Goal: Task Accomplishment & Management: Use online tool/utility

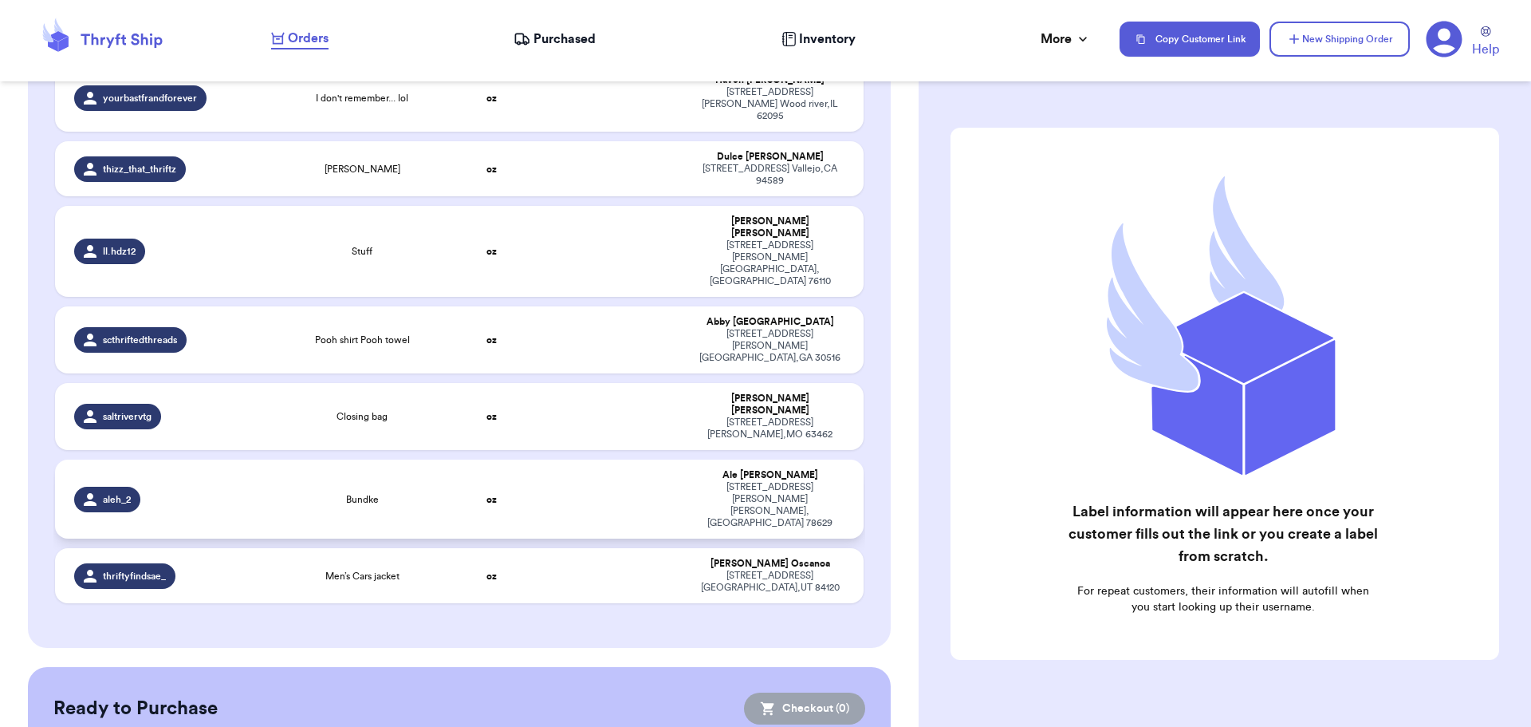
scroll to position [127, 0]
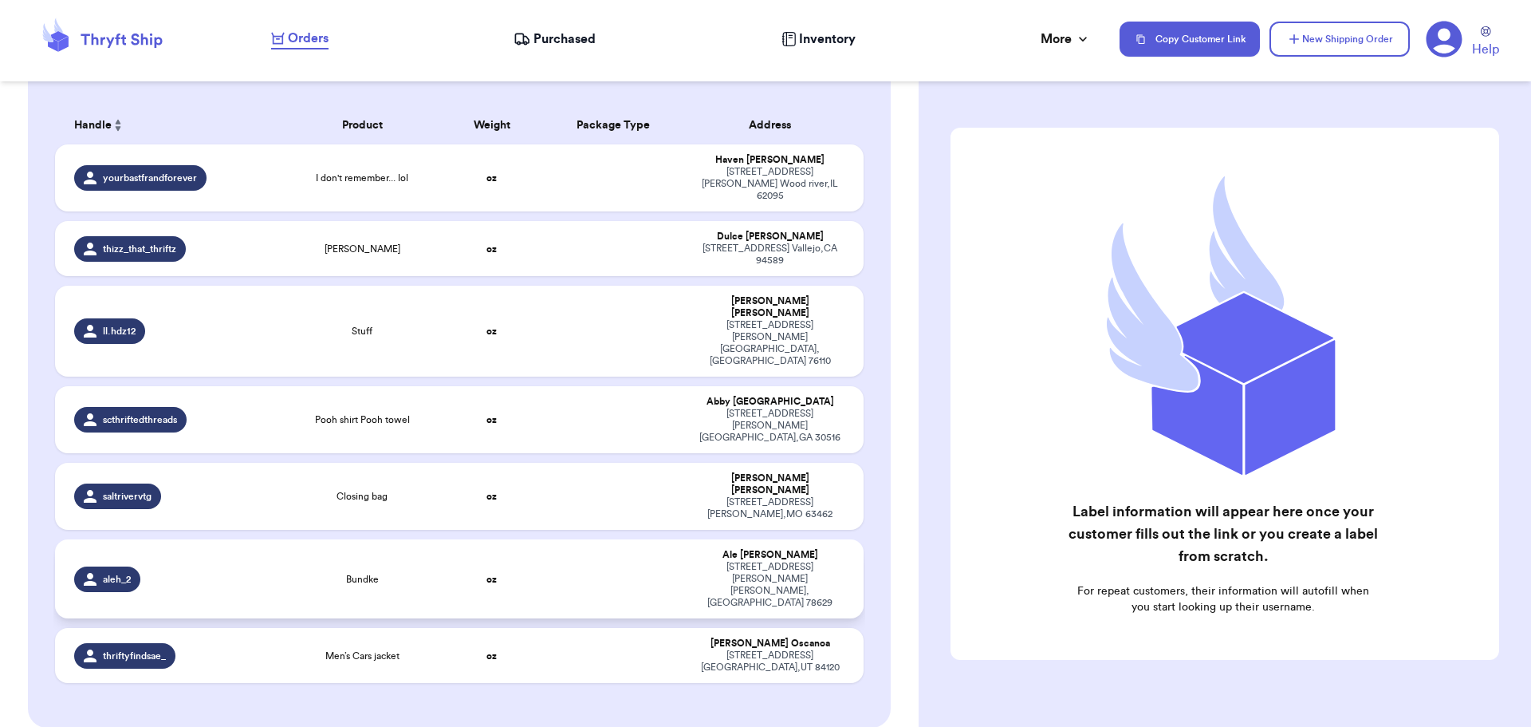
click at [555, 539] on td at bounding box center [613, 578] width 146 height 79
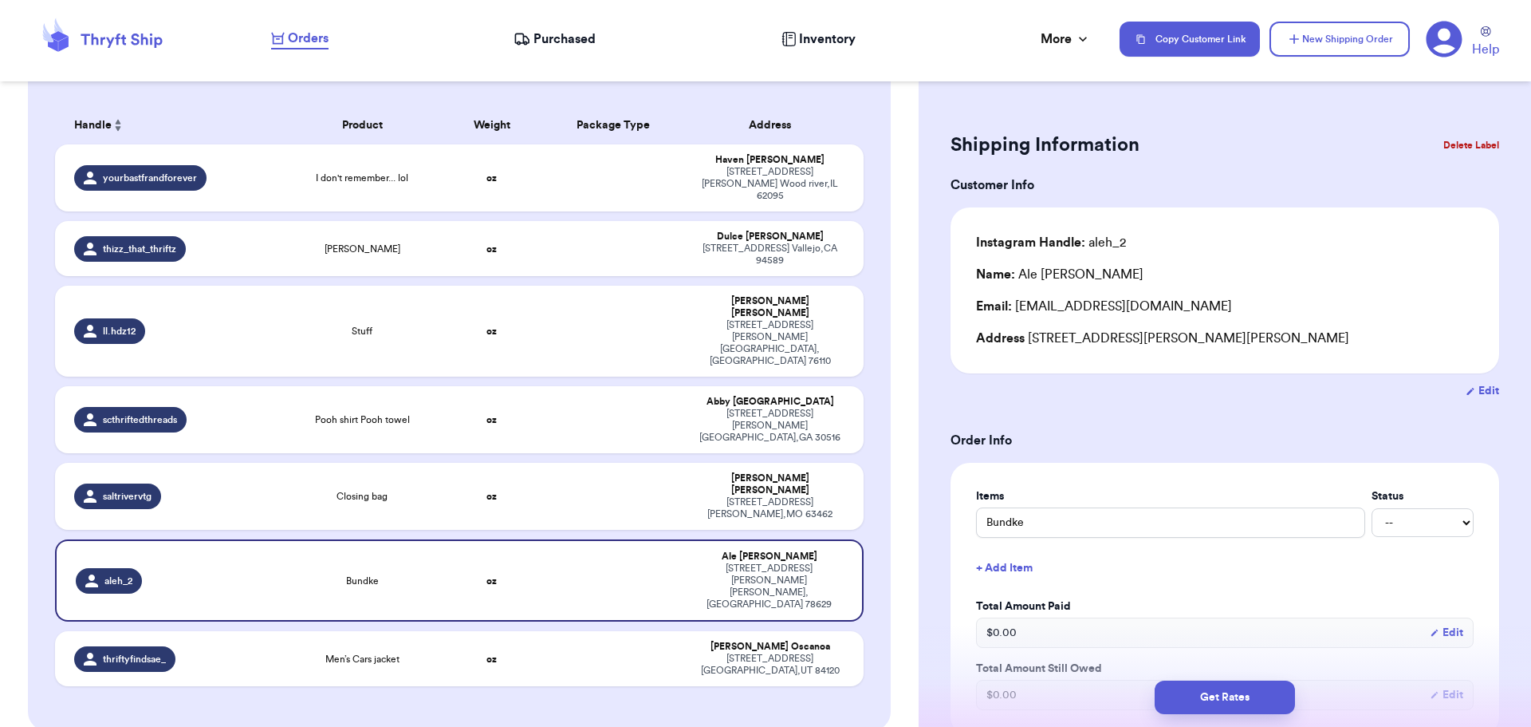
click at [1462, 138] on button "Delete Label" at bounding box center [1471, 145] width 69 height 35
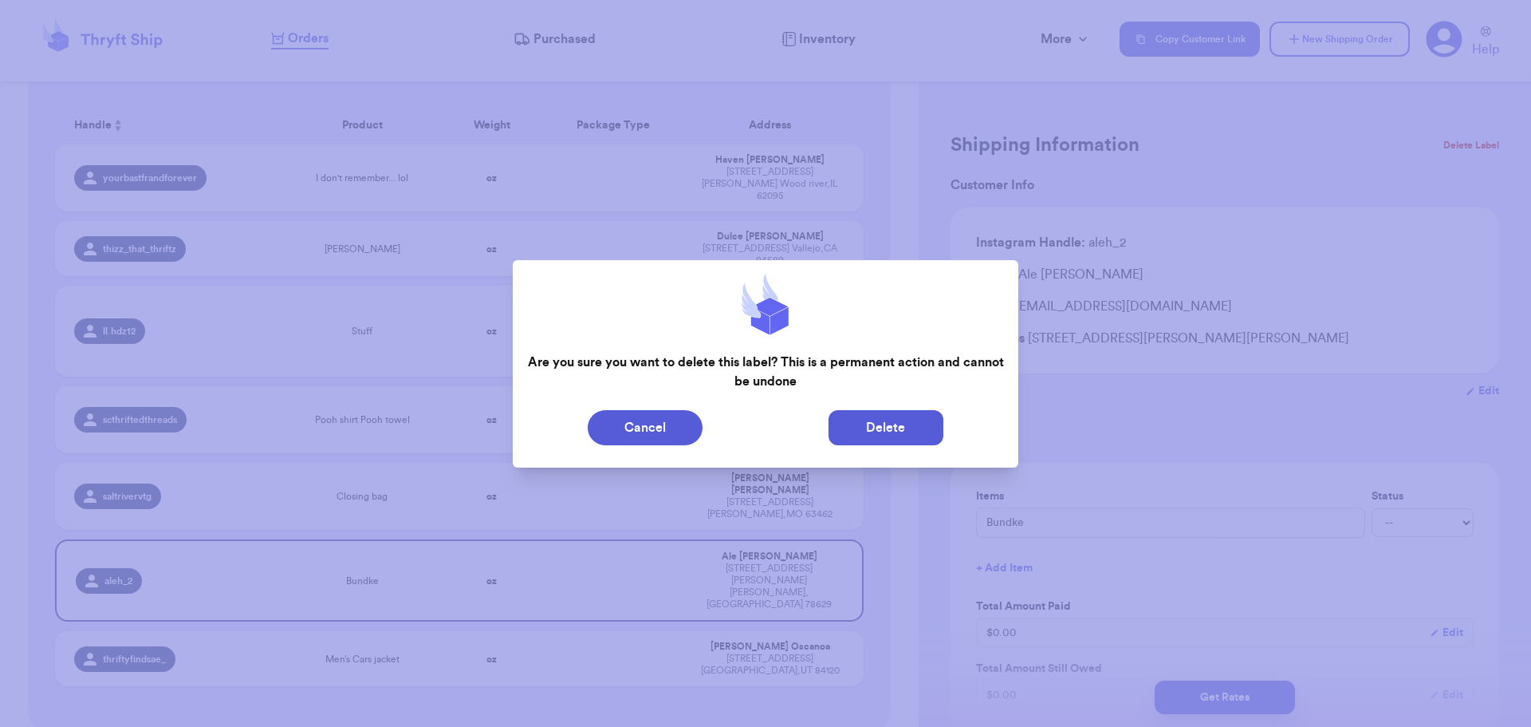
click at [877, 428] on button "Delete" at bounding box center [886, 427] width 115 height 35
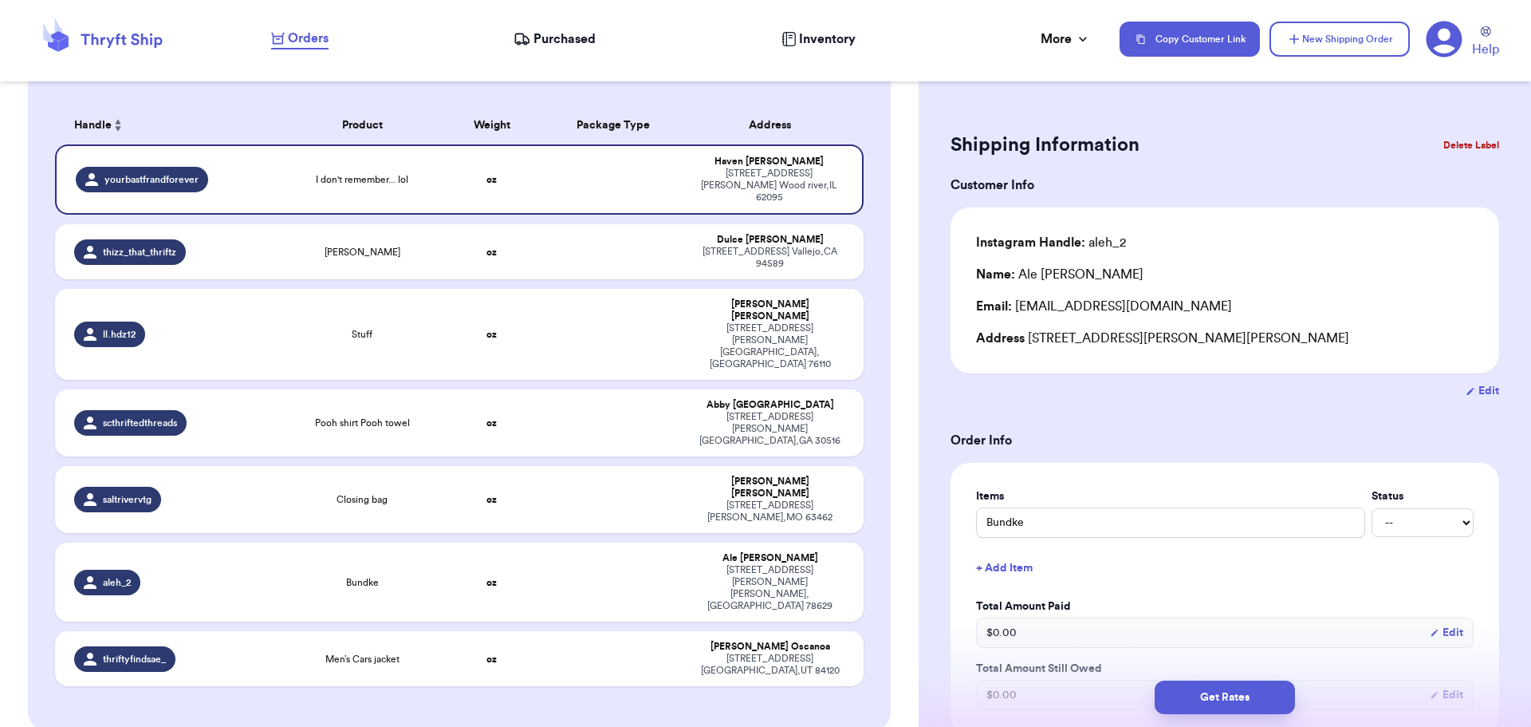
type input "I don't remember... lol"
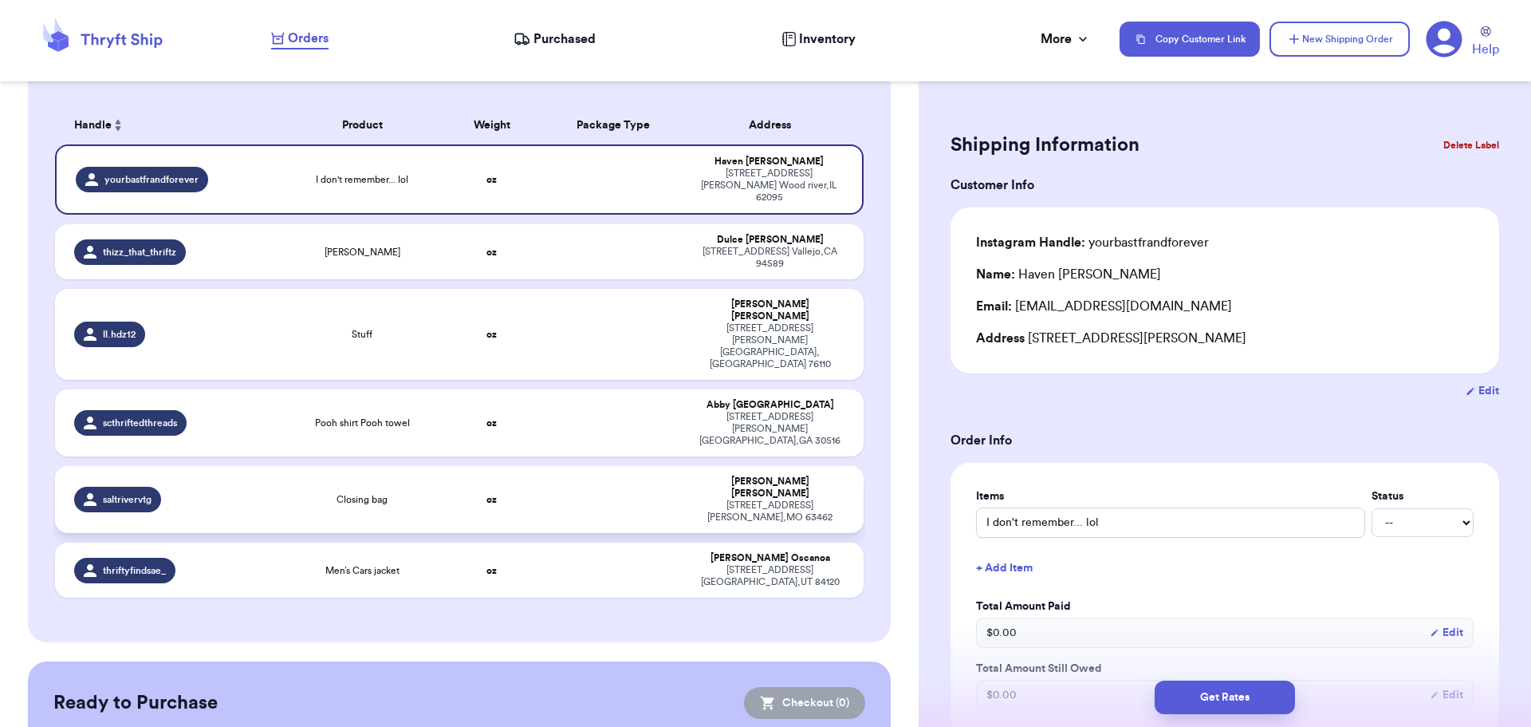
click at [645, 466] on td at bounding box center [613, 499] width 146 height 67
type input "Closing bag"
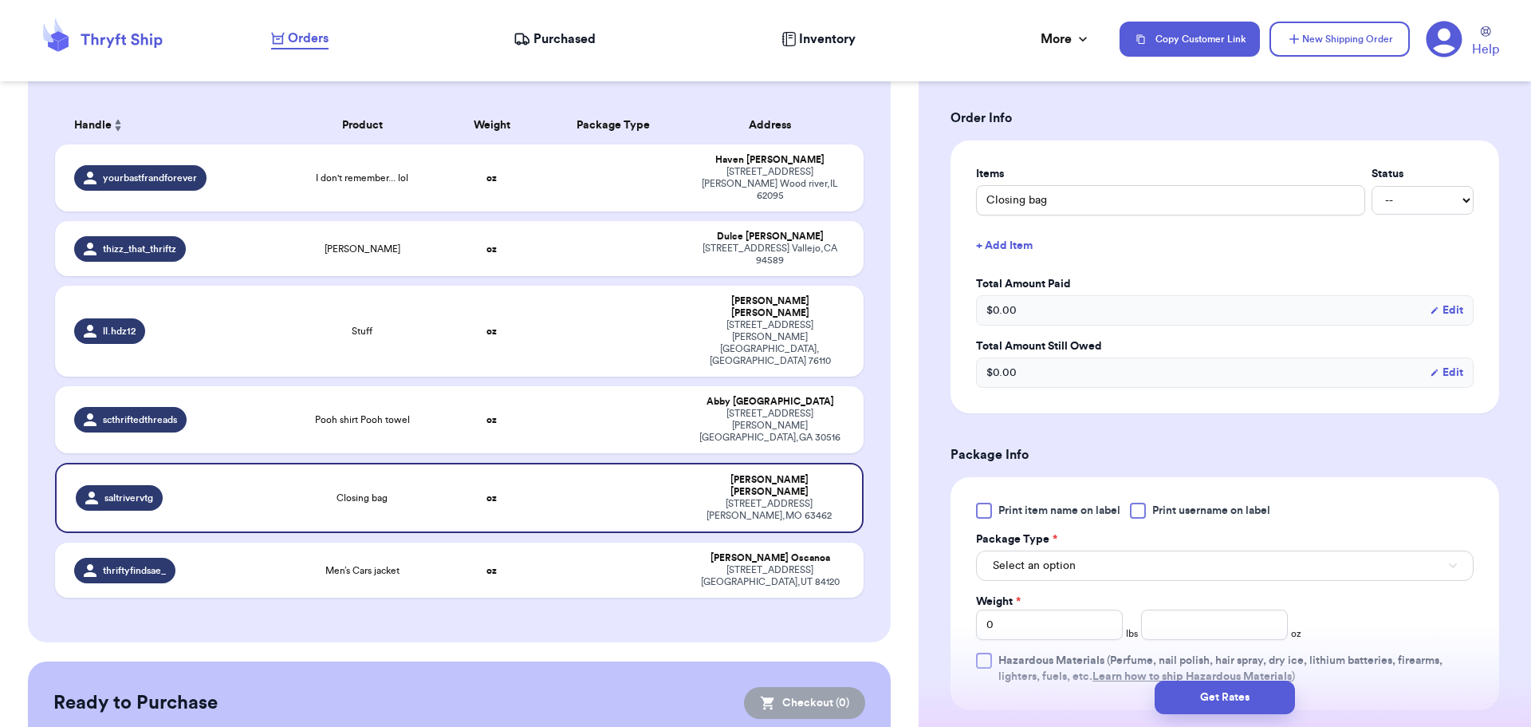
scroll to position [399, 0]
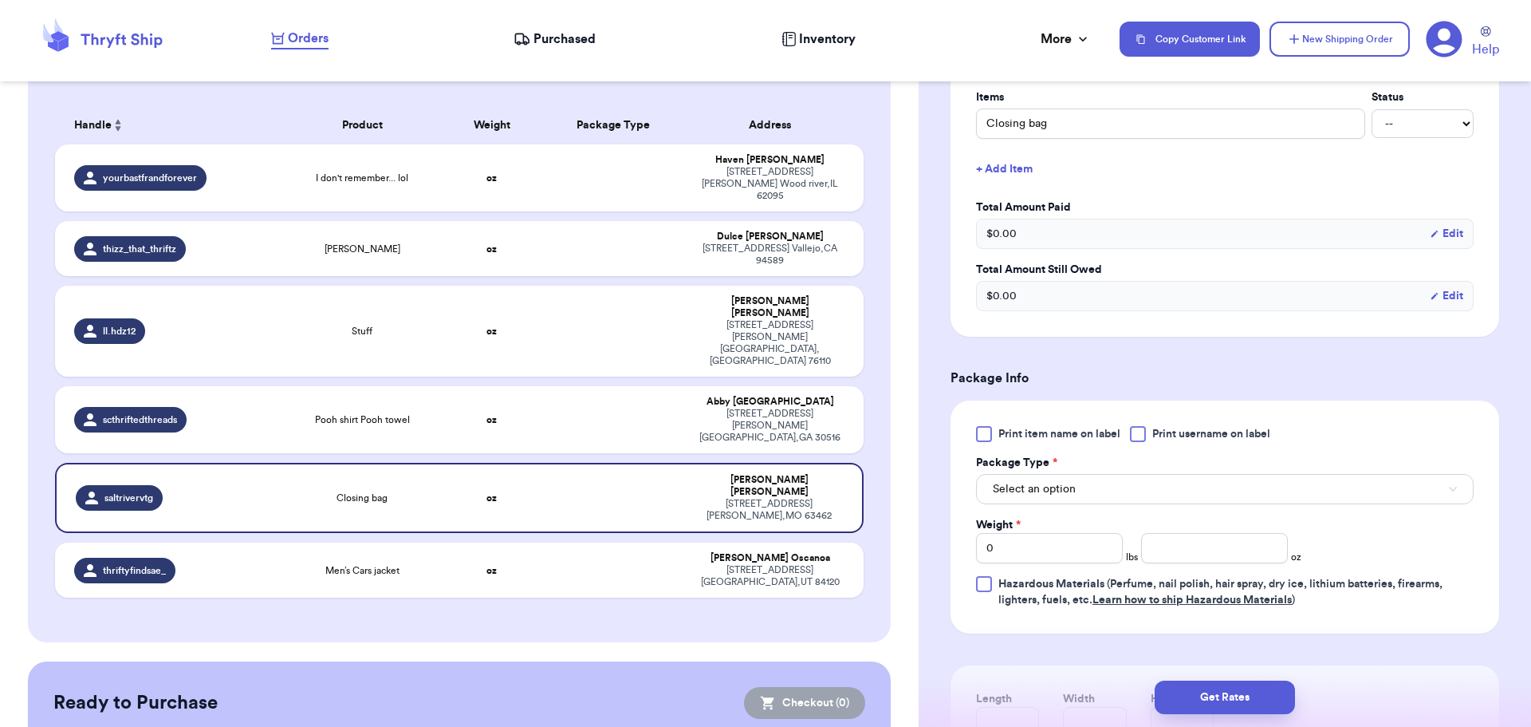
click at [1142, 431] on div at bounding box center [1138, 434] width 16 height 16
click at [0, 0] on input "Print username on label" at bounding box center [0, 0] width 0 height 0
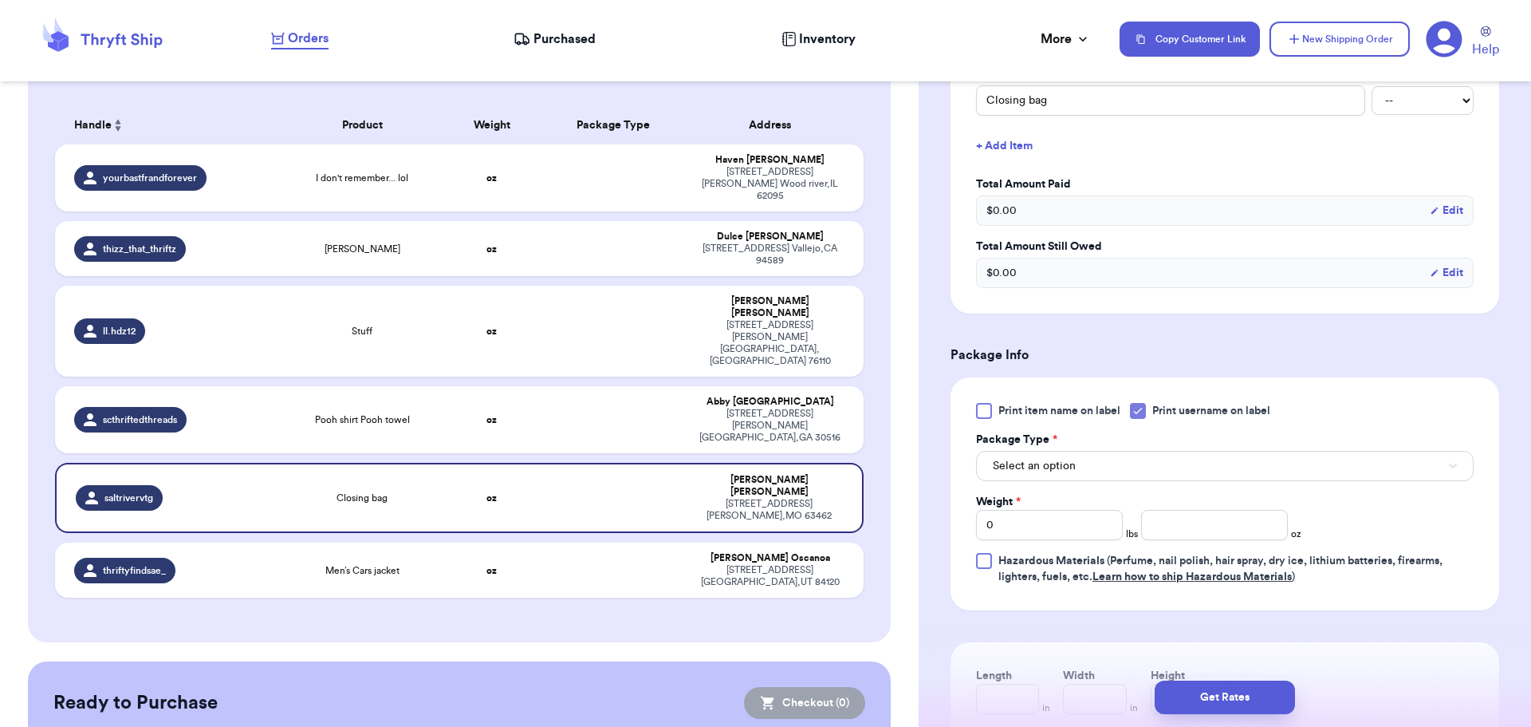
scroll to position [479, 0]
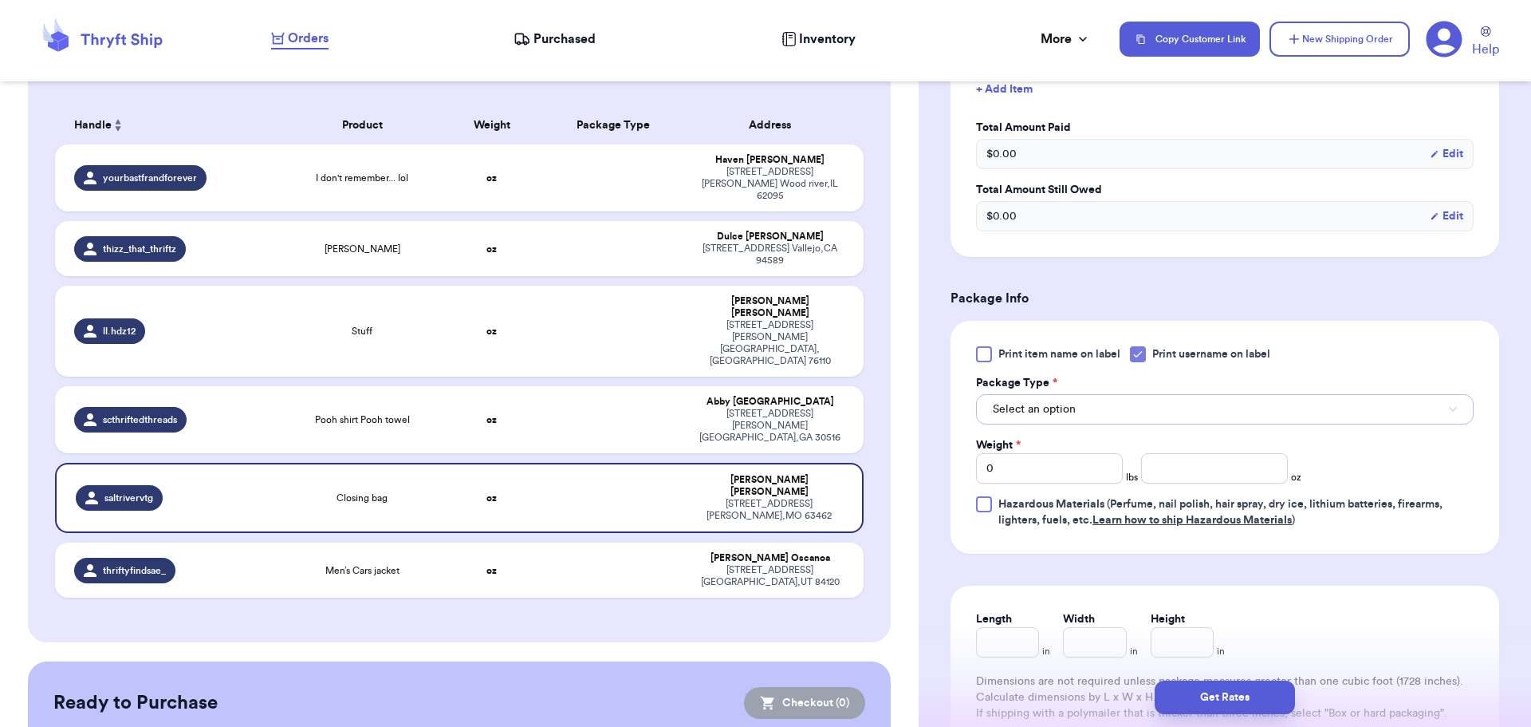
click at [1128, 408] on button "Select an option" at bounding box center [1225, 409] width 498 height 30
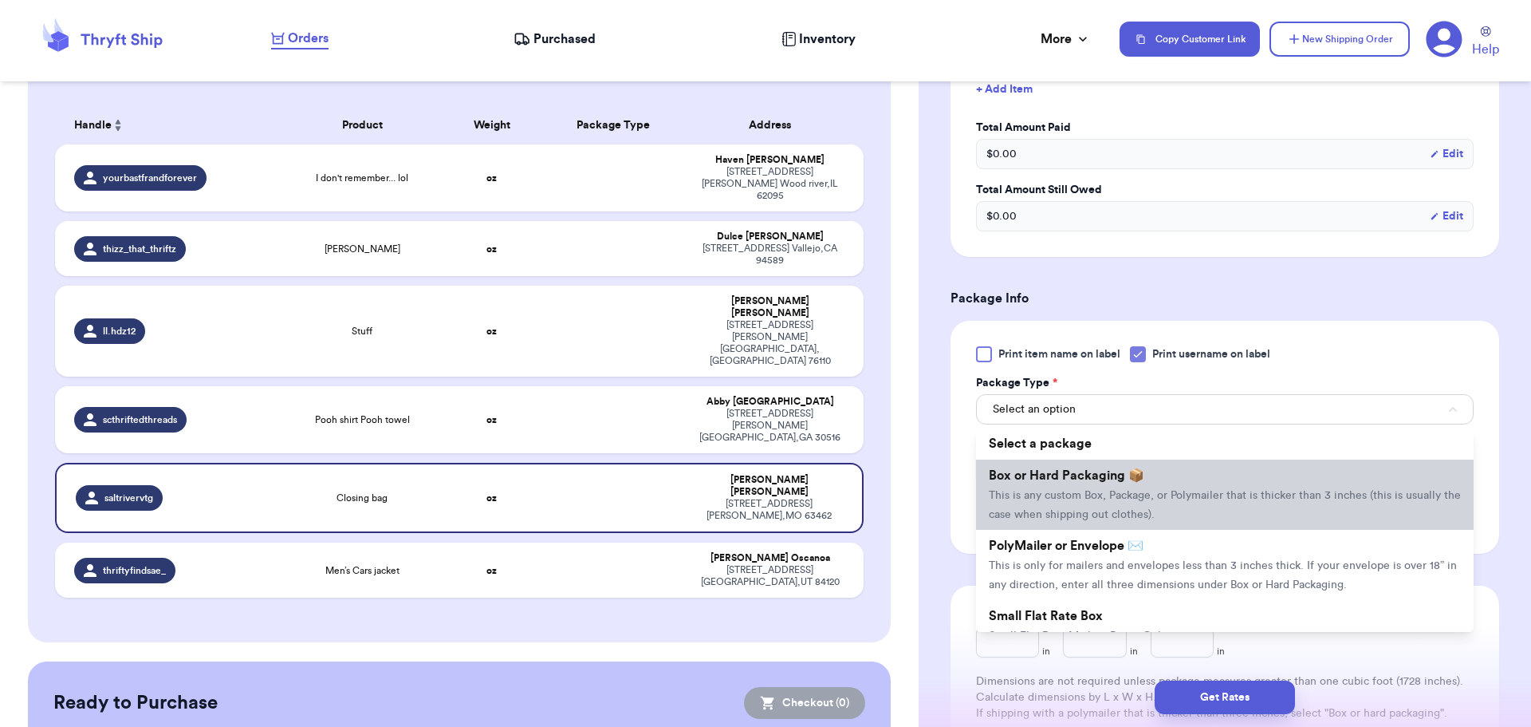
click at [1110, 472] on span "Box or Hard Packaging 📦" at bounding box center [1067, 475] width 156 height 13
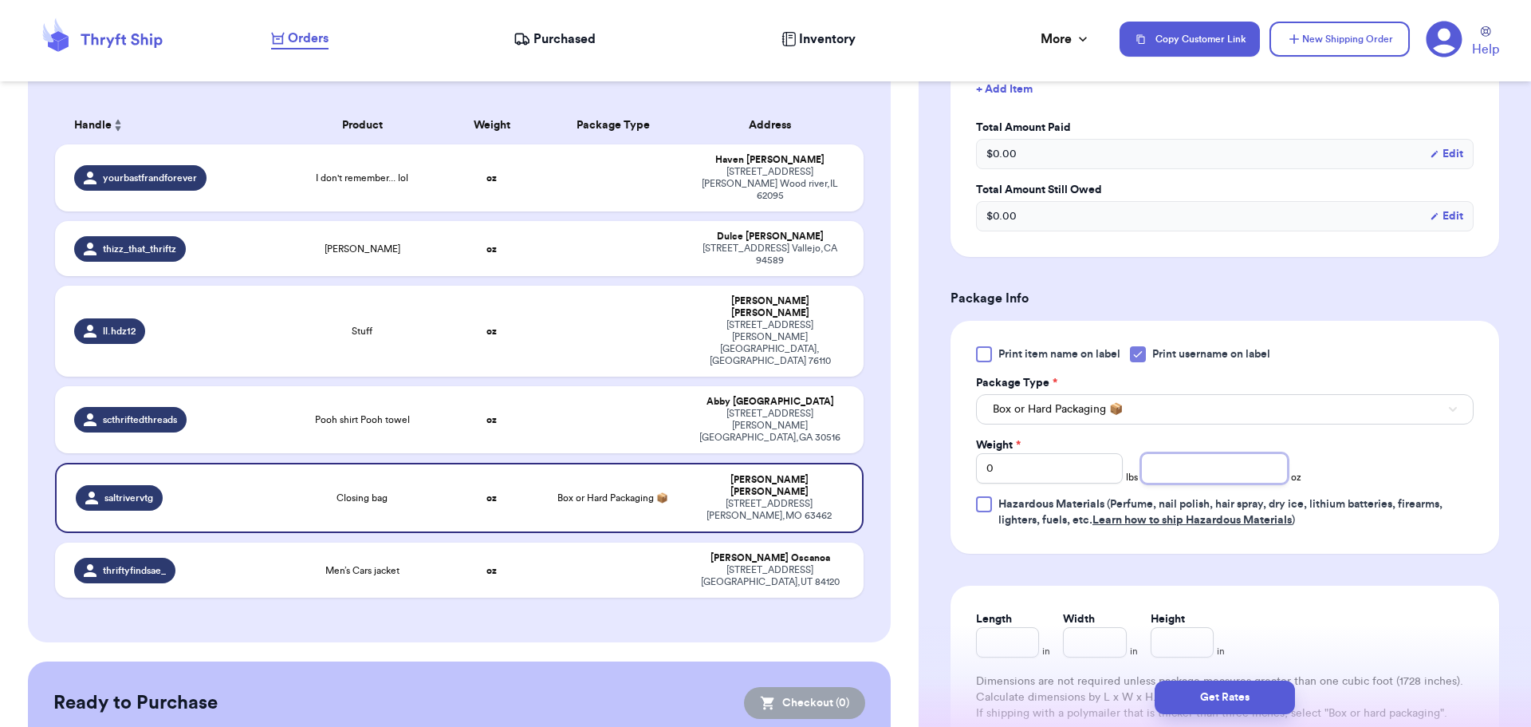
click at [1242, 458] on input "number" at bounding box center [1214, 468] width 147 height 30
click at [1034, 469] on input "0" at bounding box center [1049, 468] width 147 height 30
drag, startPoint x: 1034, startPoint y: 469, endPoint x: 826, endPoint y: 448, distance: 209.2
click at [826, 449] on div "Customer Link New Order Incomplete 06 Get Rates for All ( 0 ) Get Rates for All…" at bounding box center [765, 363] width 1531 height 727
type input "1"
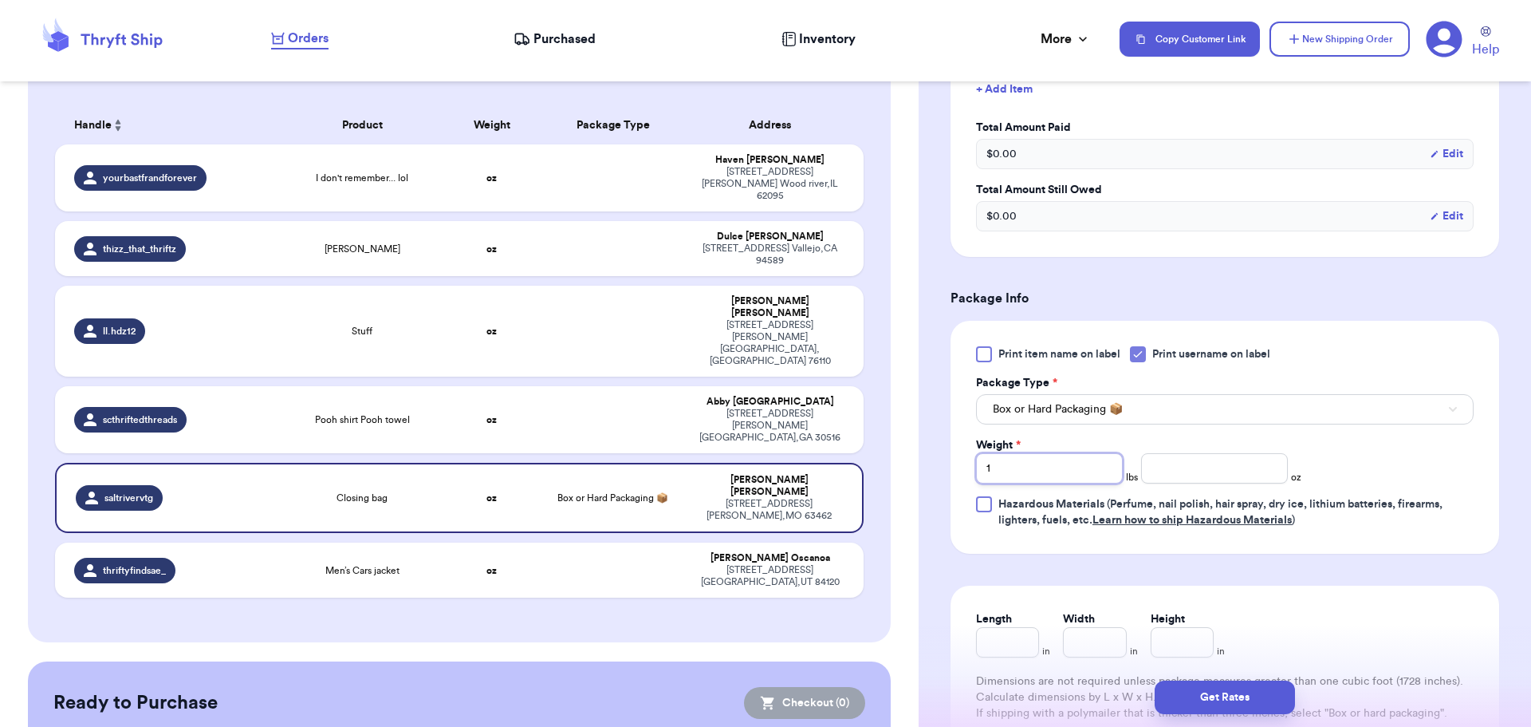
type input "1"
click at [1232, 463] on input "number" at bounding box center [1214, 468] width 147 height 30
type input "5"
click at [1208, 695] on button "Get Rates" at bounding box center [1225, 697] width 140 height 34
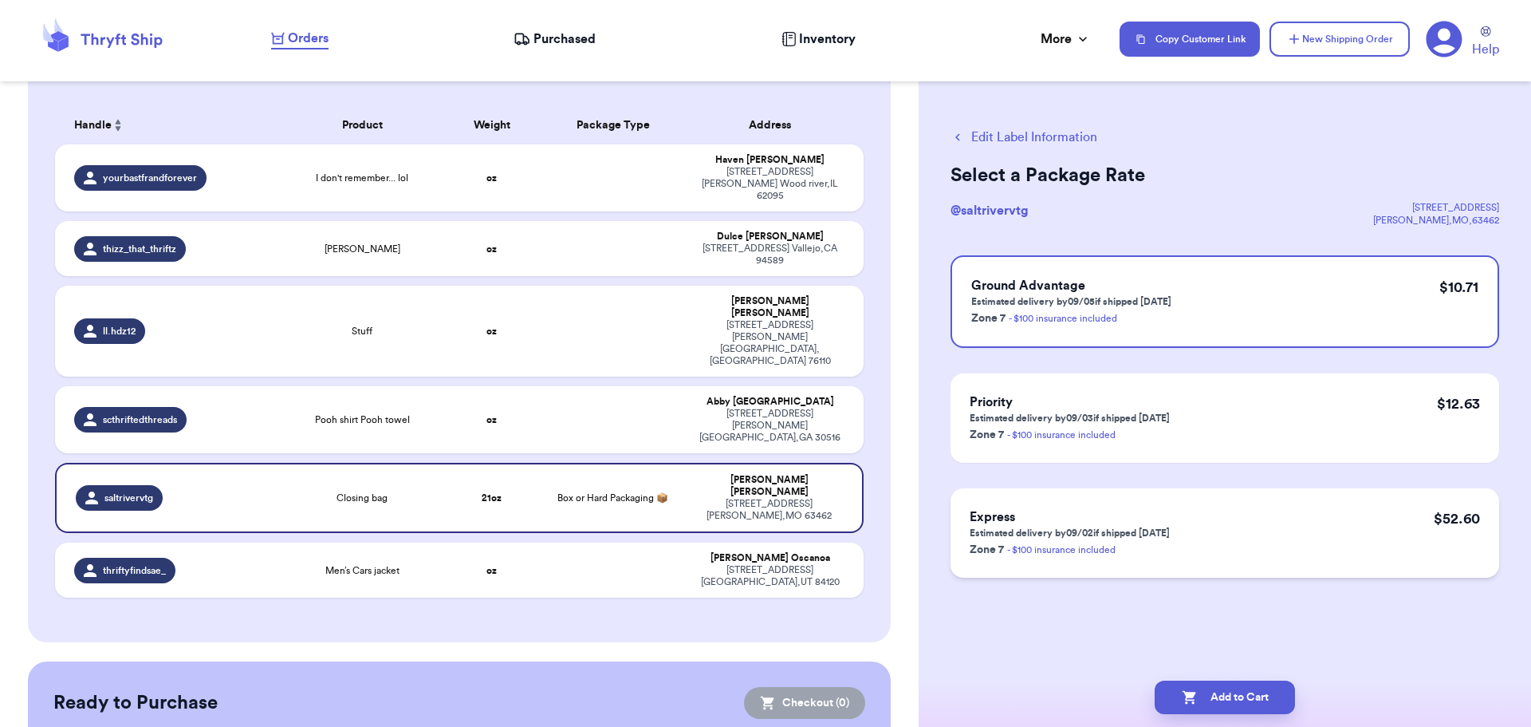
scroll to position [0, 0]
click at [1201, 695] on button "Add to Cart" at bounding box center [1225, 697] width 140 height 34
checkbox input "true"
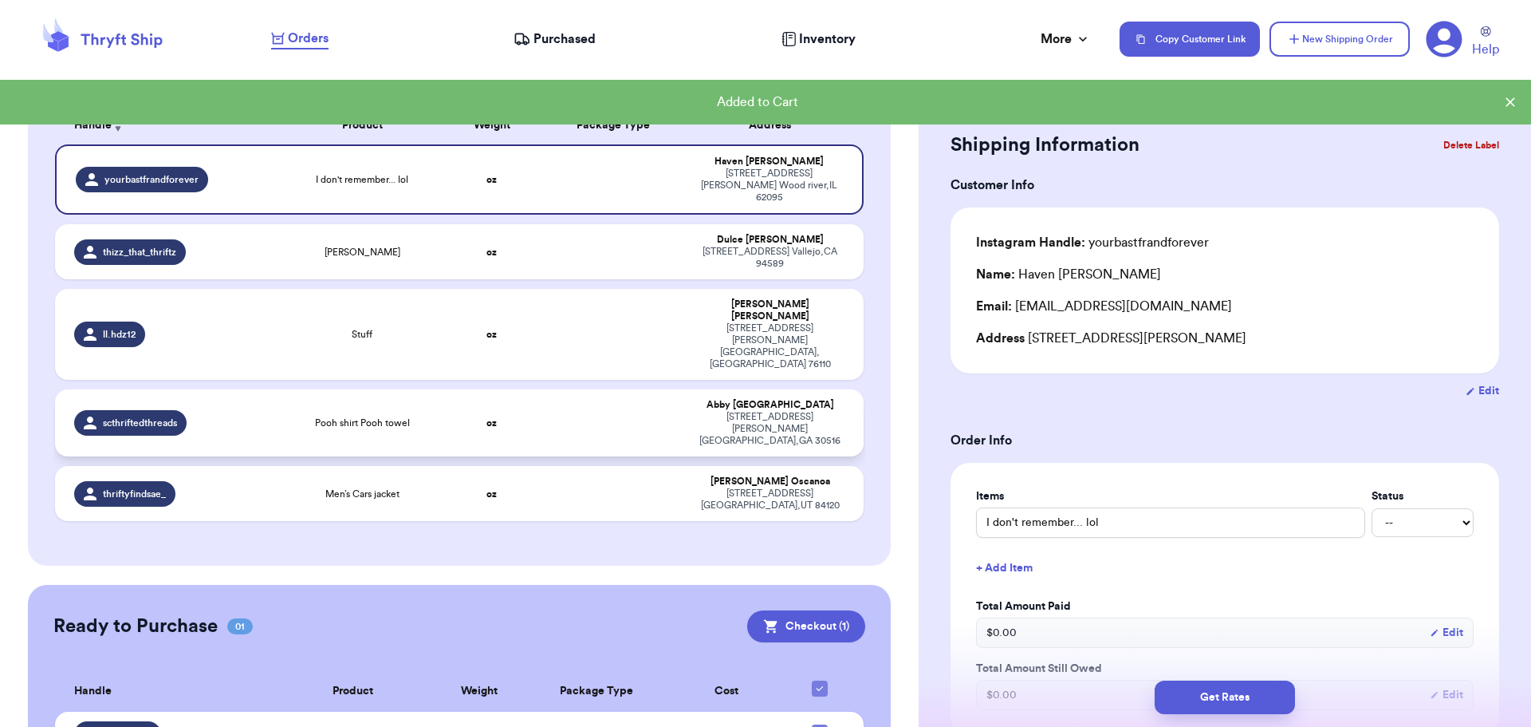
click at [566, 389] on td at bounding box center [613, 422] width 146 height 67
type input "Pooh shirt Pooh towel"
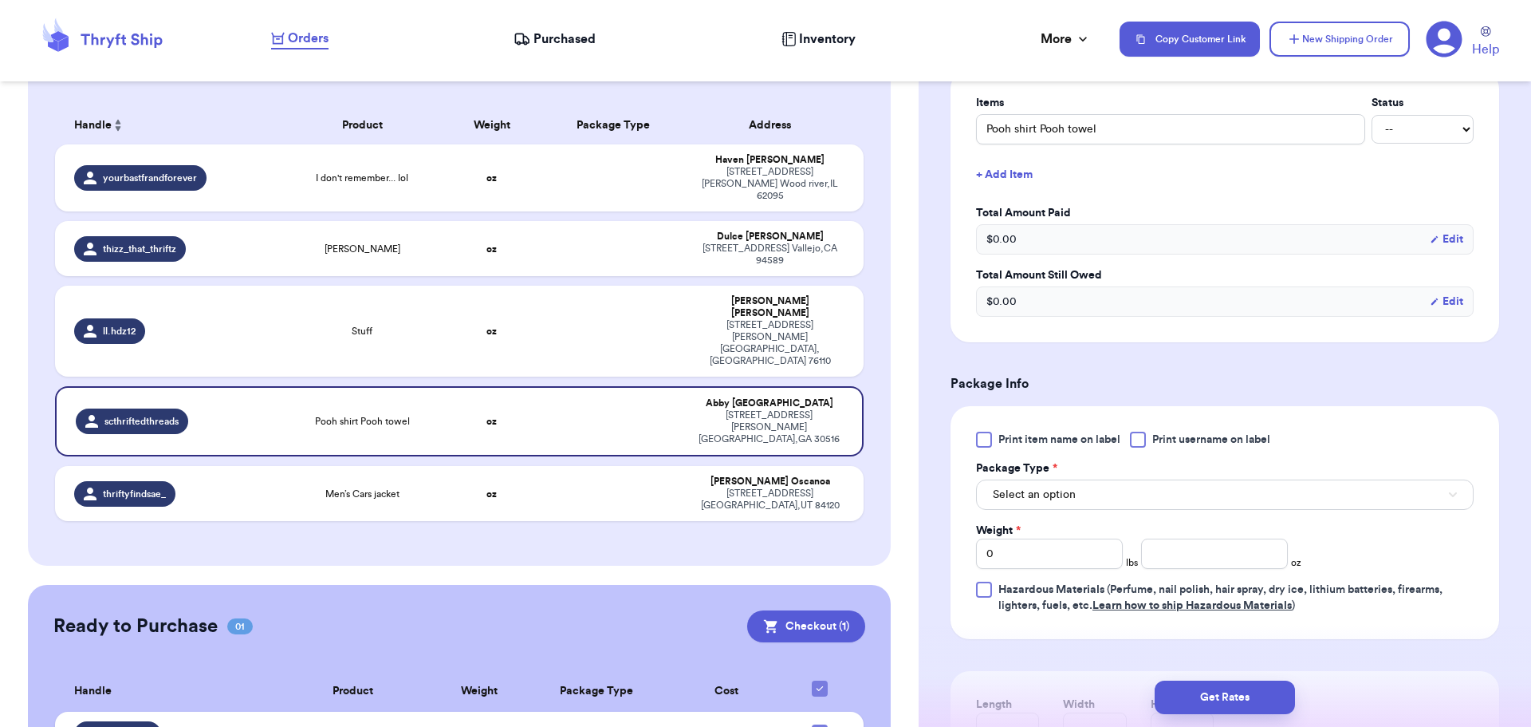
scroll to position [399, 0]
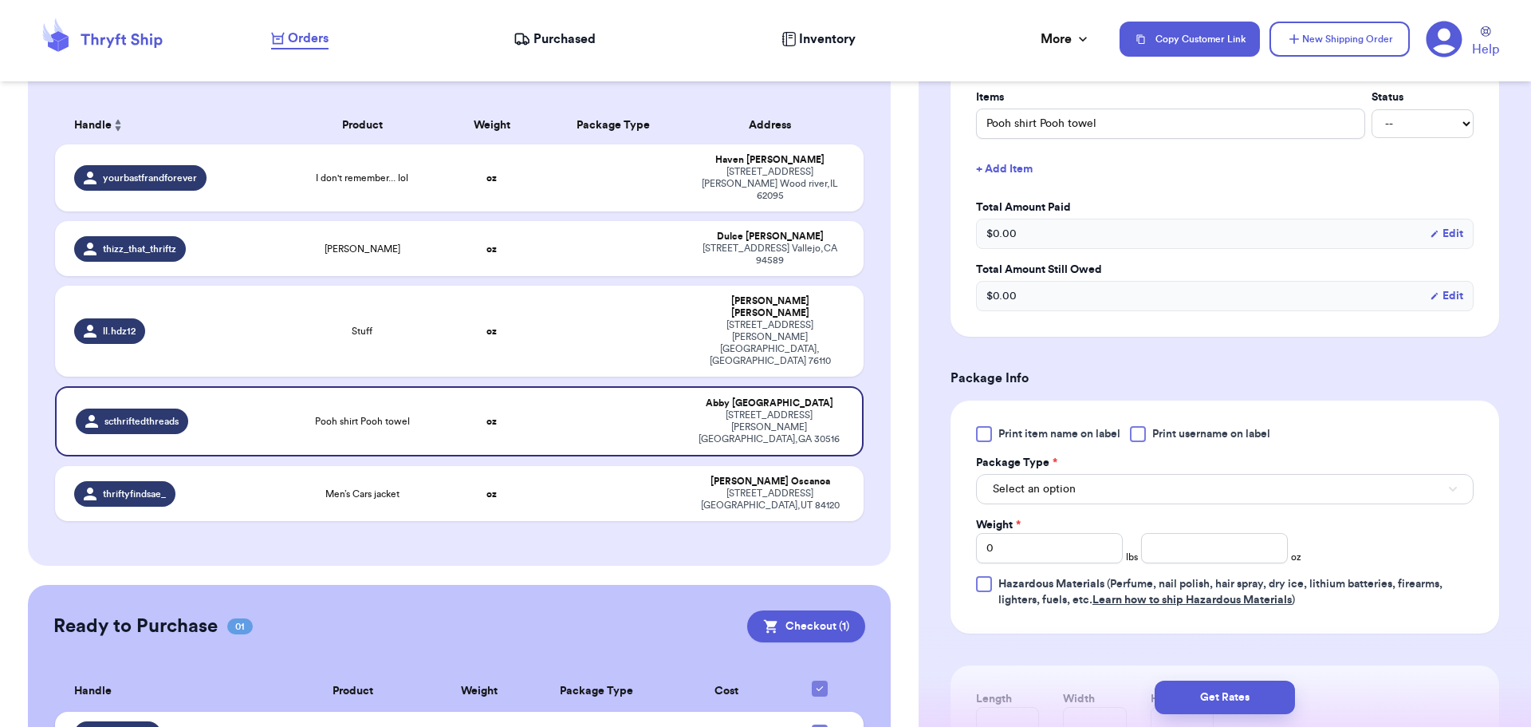
click at [1145, 439] on div at bounding box center [1138, 434] width 16 height 16
click at [0, 0] on input "Print username on label" at bounding box center [0, 0] width 0 height 0
click at [1124, 485] on button "Select an option" at bounding box center [1225, 489] width 498 height 30
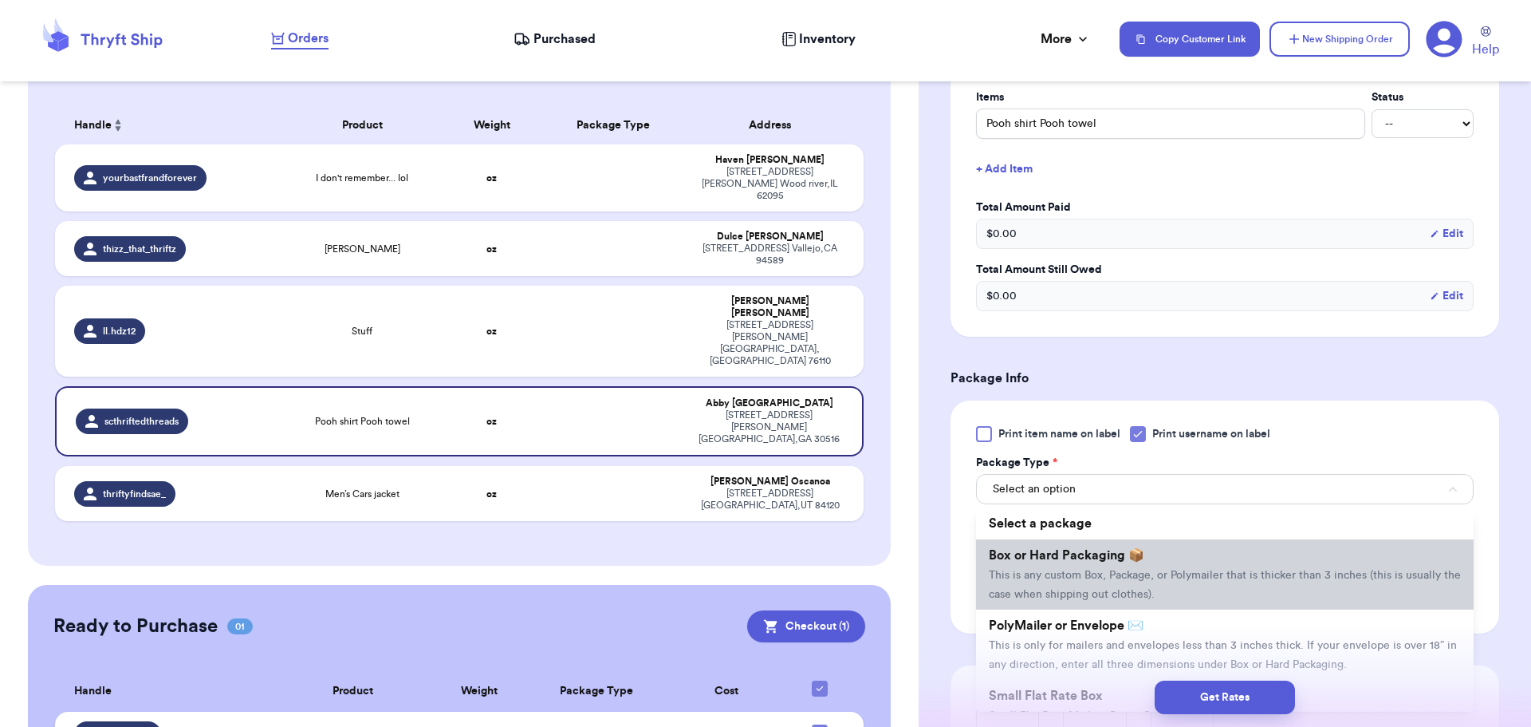
click at [1113, 549] on span "Box or Hard Packaging 📦" at bounding box center [1067, 555] width 156 height 13
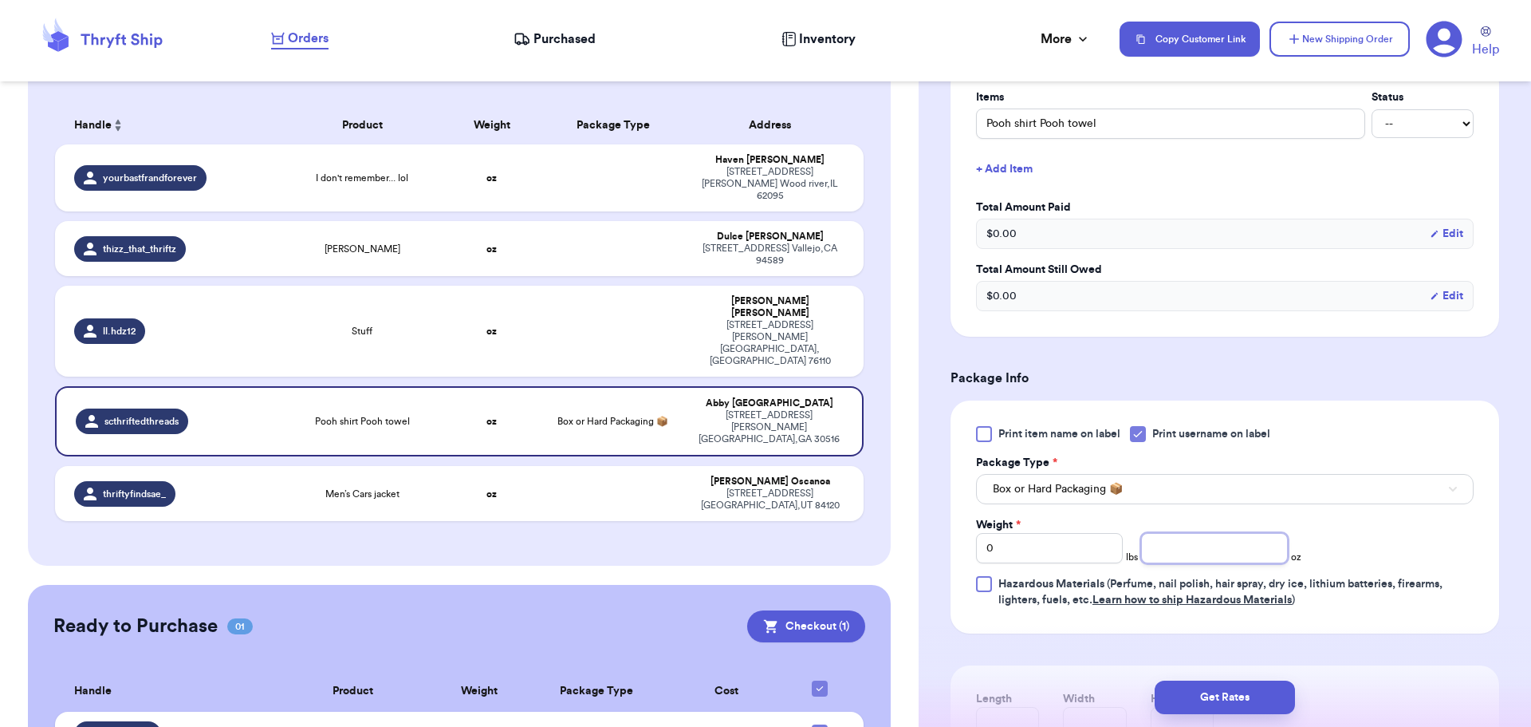
click at [1177, 554] on input "number" at bounding box center [1214, 548] width 147 height 30
type input "14"
click at [1217, 700] on button "Get Rates" at bounding box center [1225, 697] width 140 height 34
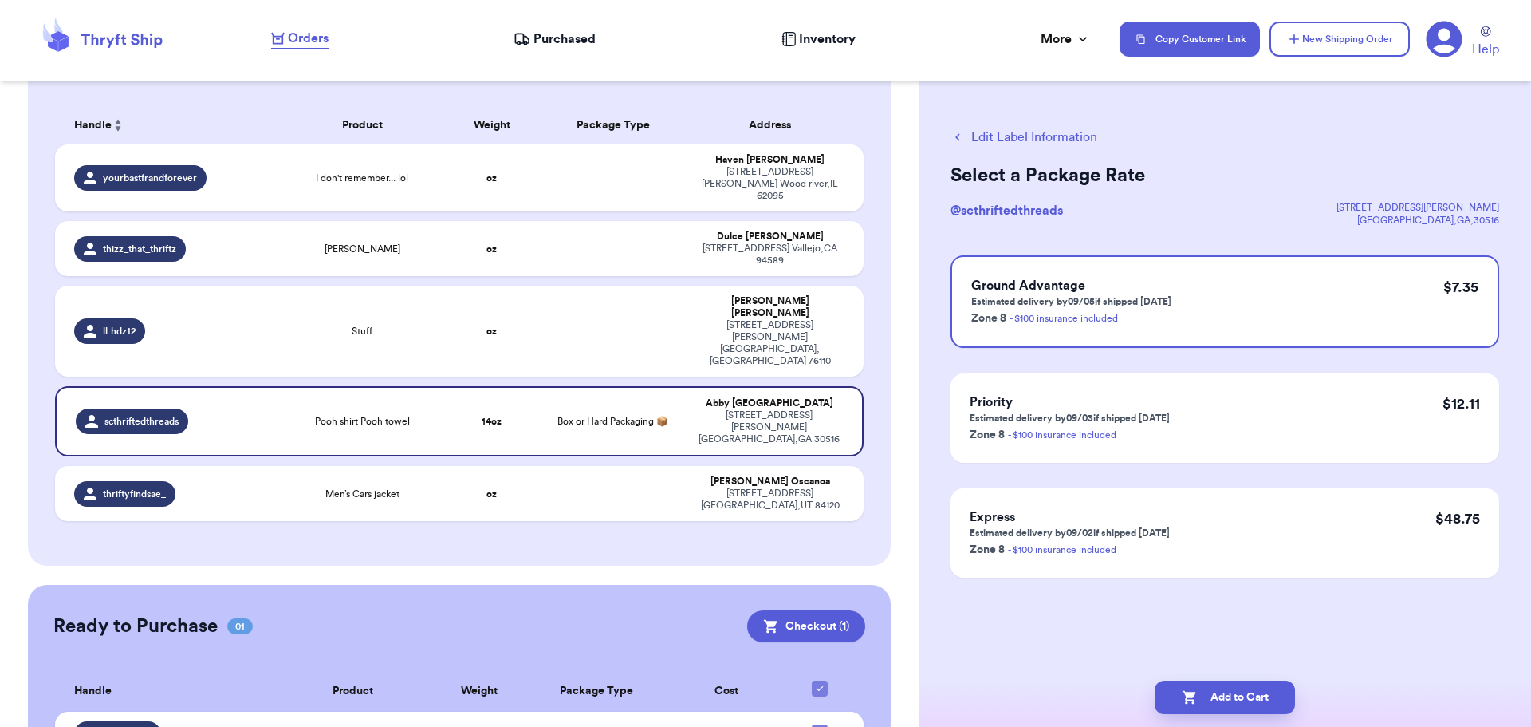
scroll to position [0, 0]
click at [1218, 696] on button "Add to Cart" at bounding box center [1225, 697] width 140 height 34
checkbox input "true"
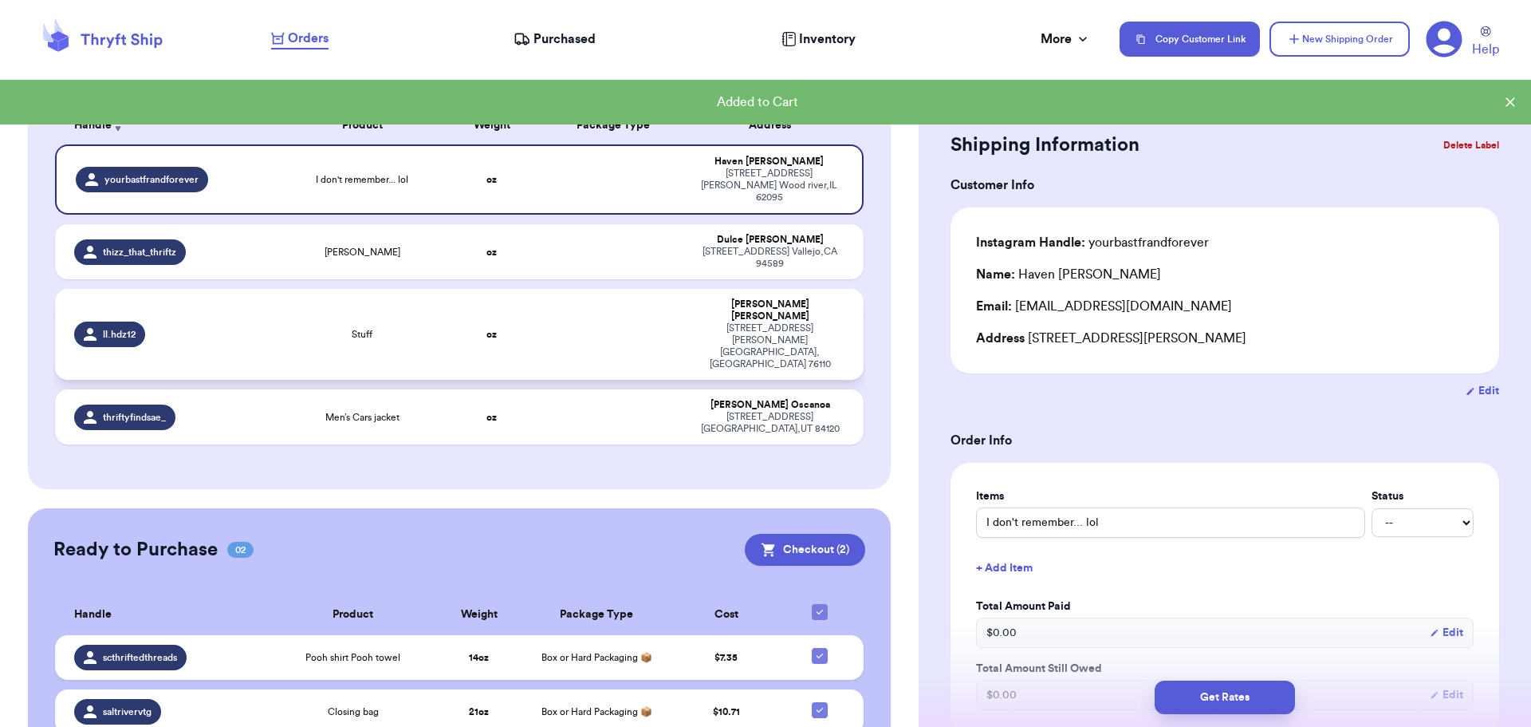
click at [636, 308] on td at bounding box center [613, 334] width 146 height 91
type input "Stuff"
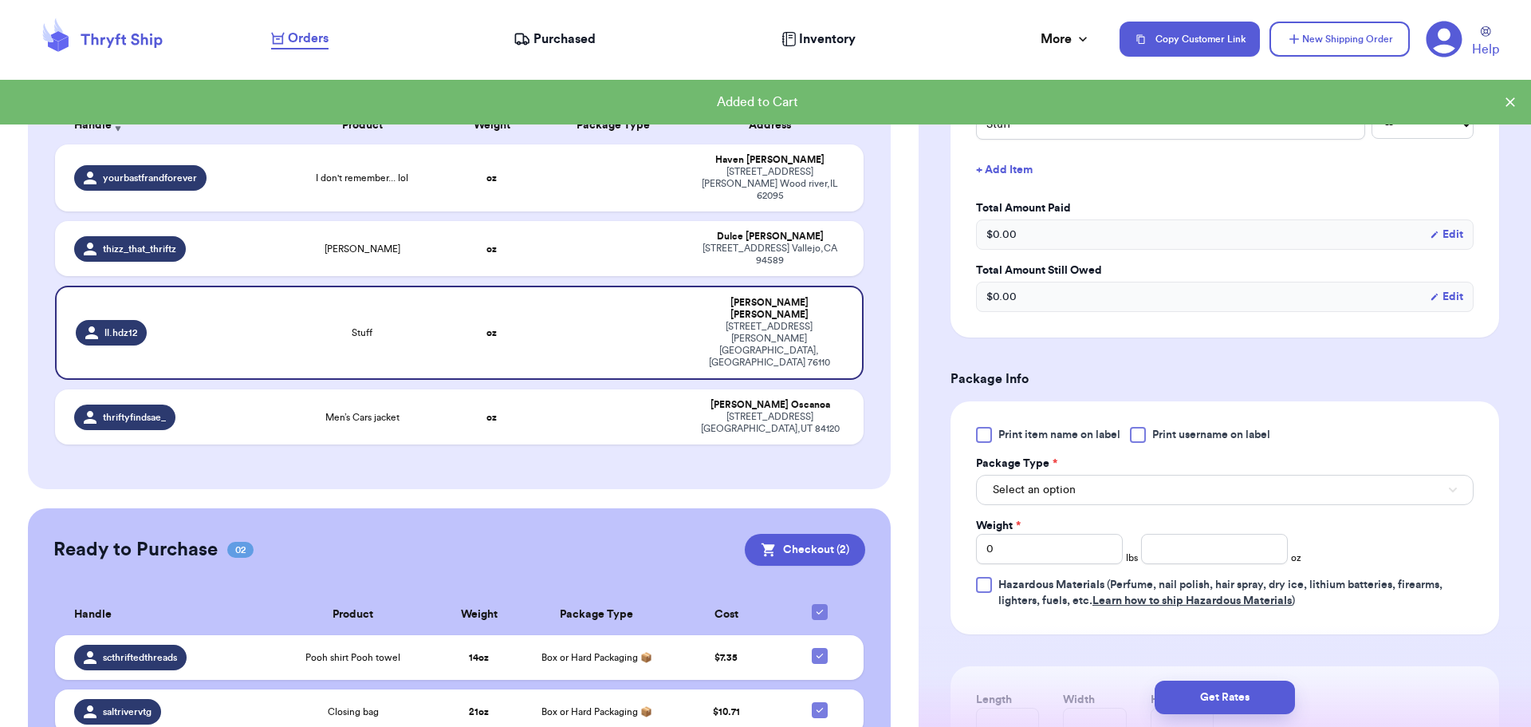
scroll to position [399, 0]
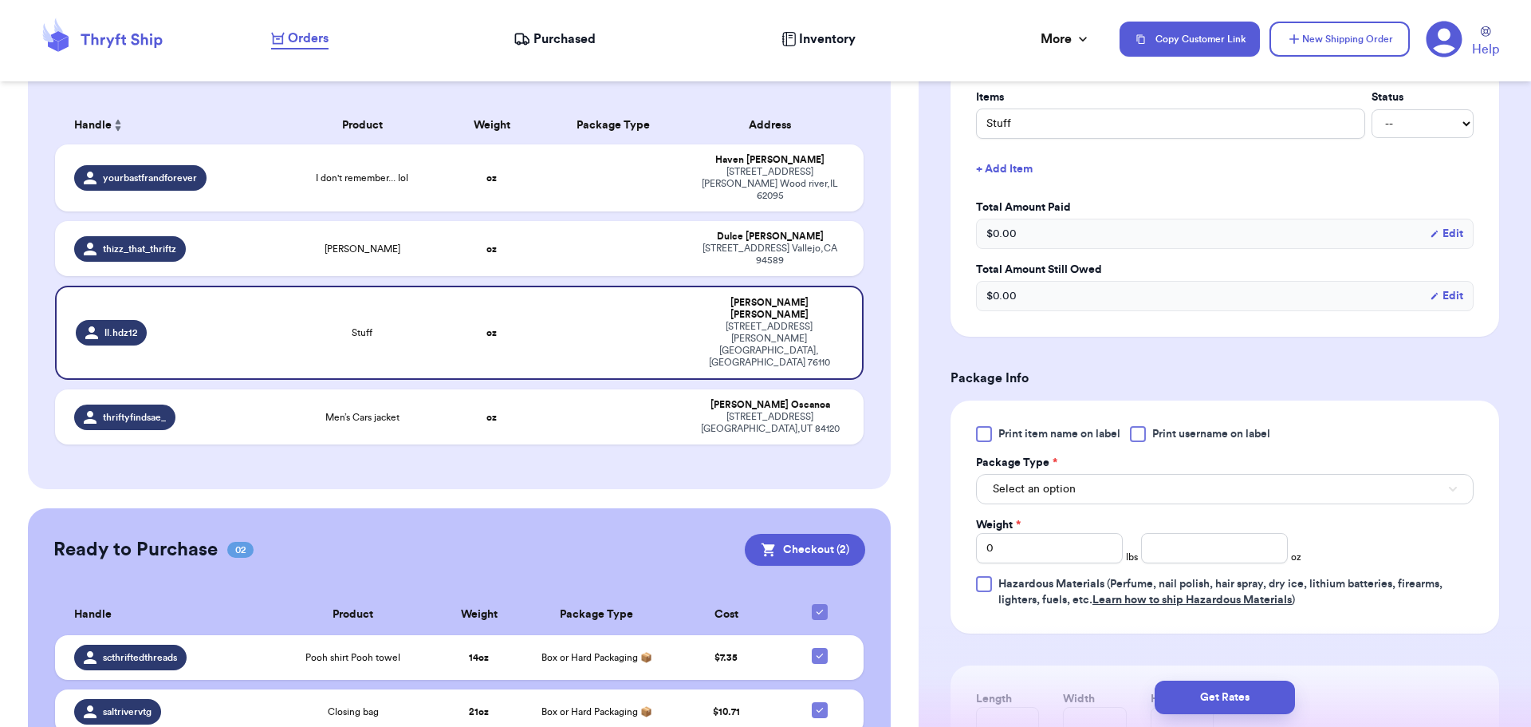
click at [1143, 433] on div at bounding box center [1138, 434] width 16 height 16
click at [0, 0] on input "Print username on label" at bounding box center [0, 0] width 0 height 0
click at [1118, 497] on button "Select an option" at bounding box center [1225, 489] width 498 height 30
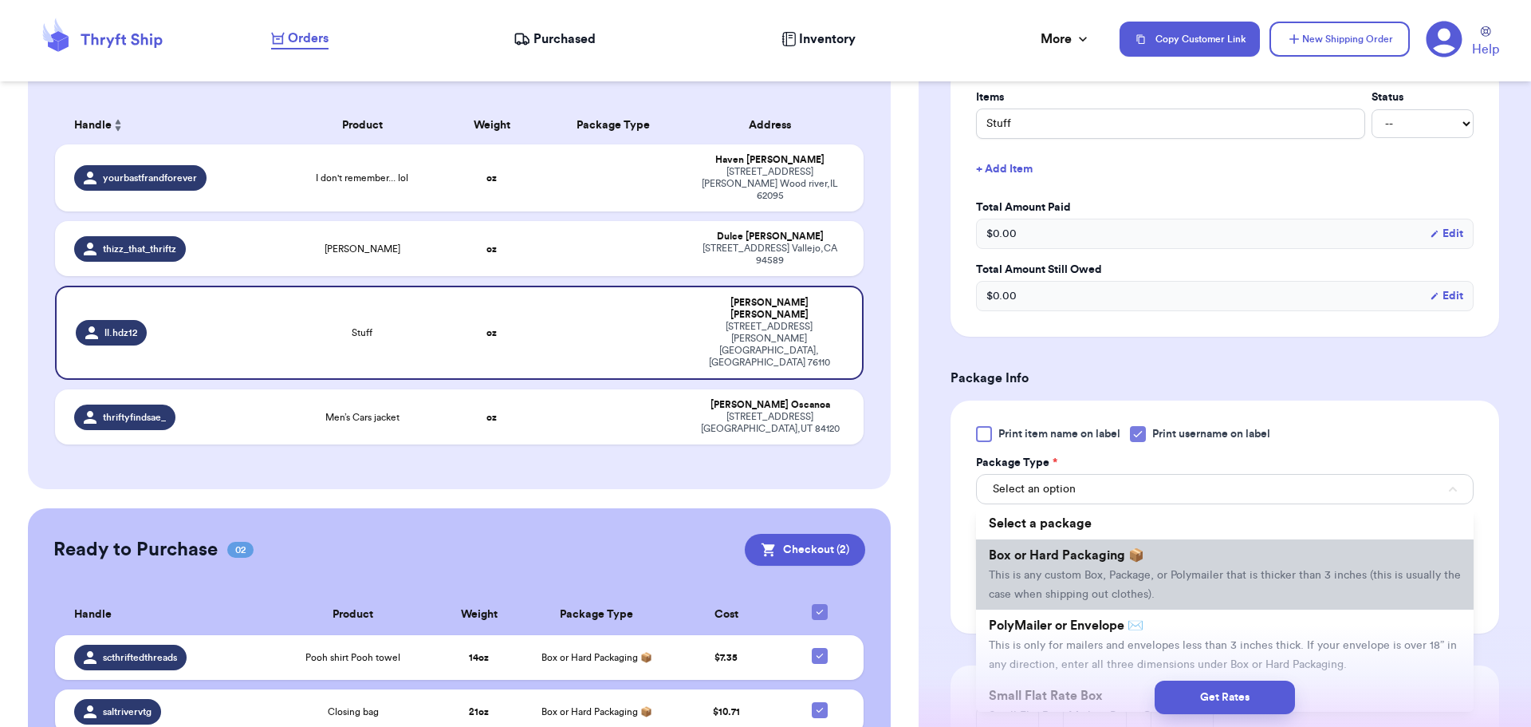
click at [1085, 567] on li "Box or Hard Packaging 📦 This is any custom Box, Package, or Polymailer that is …" at bounding box center [1225, 574] width 498 height 70
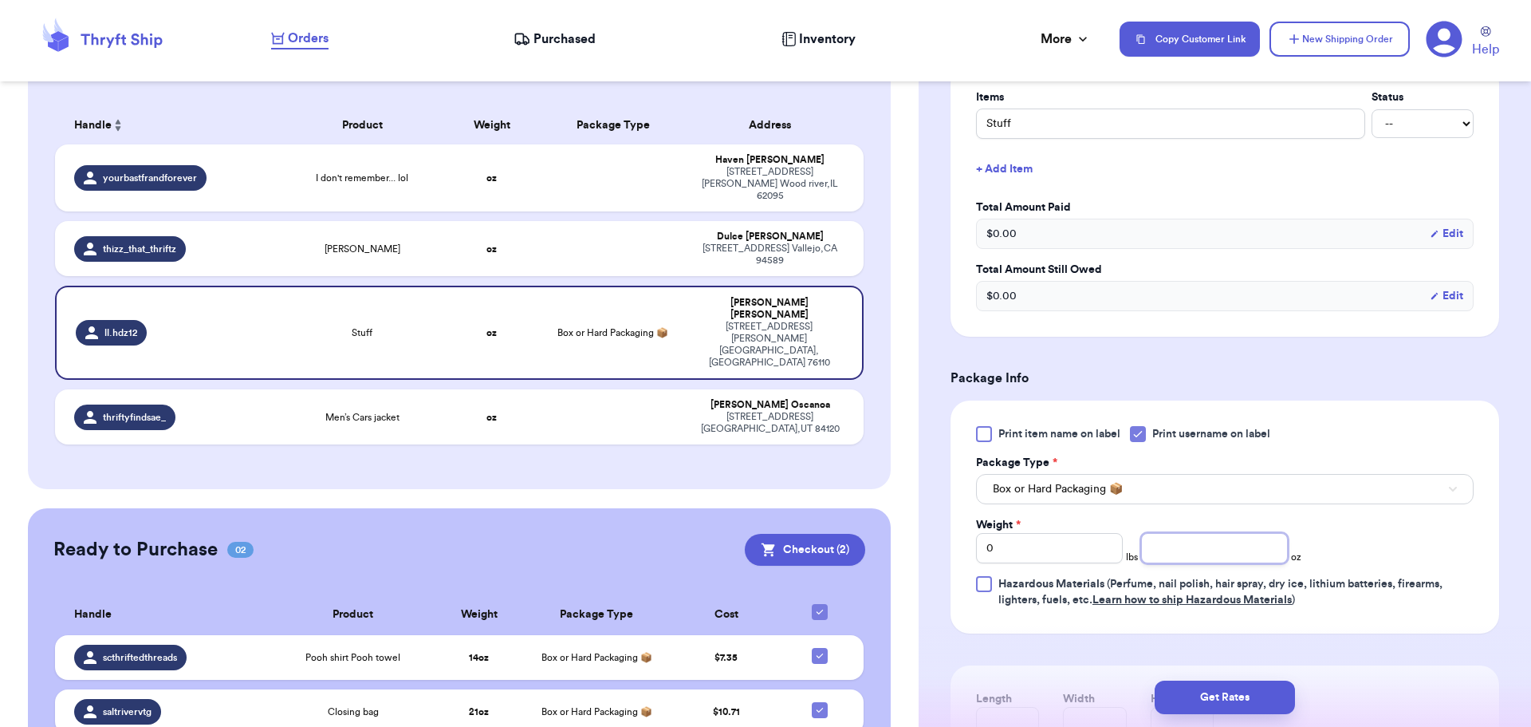
click at [1209, 549] on input "number" at bounding box center [1214, 548] width 147 height 30
type input "14"
click at [1192, 696] on button "Get Rates" at bounding box center [1225, 697] width 140 height 34
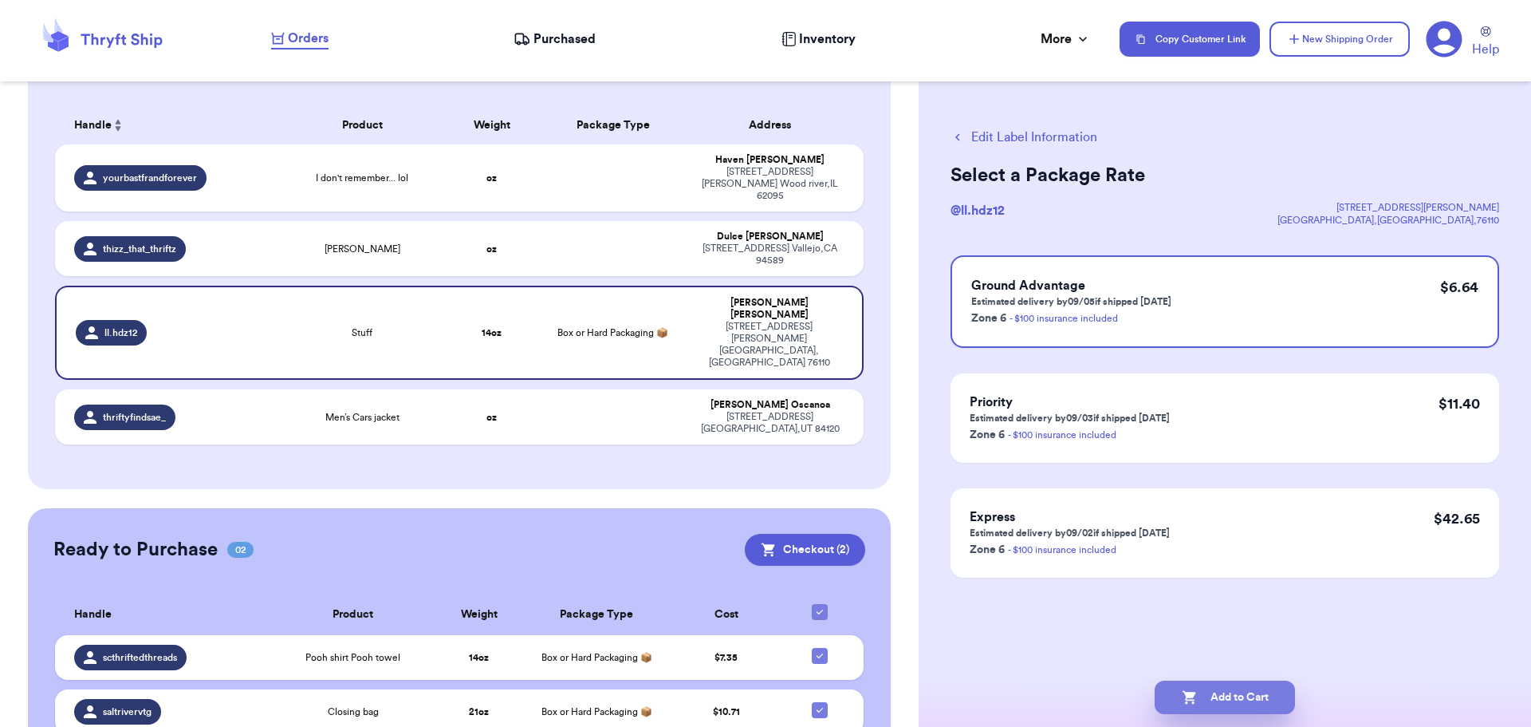
click at [1211, 696] on button "Add to Cart" at bounding box center [1225, 697] width 140 height 34
checkbox input "true"
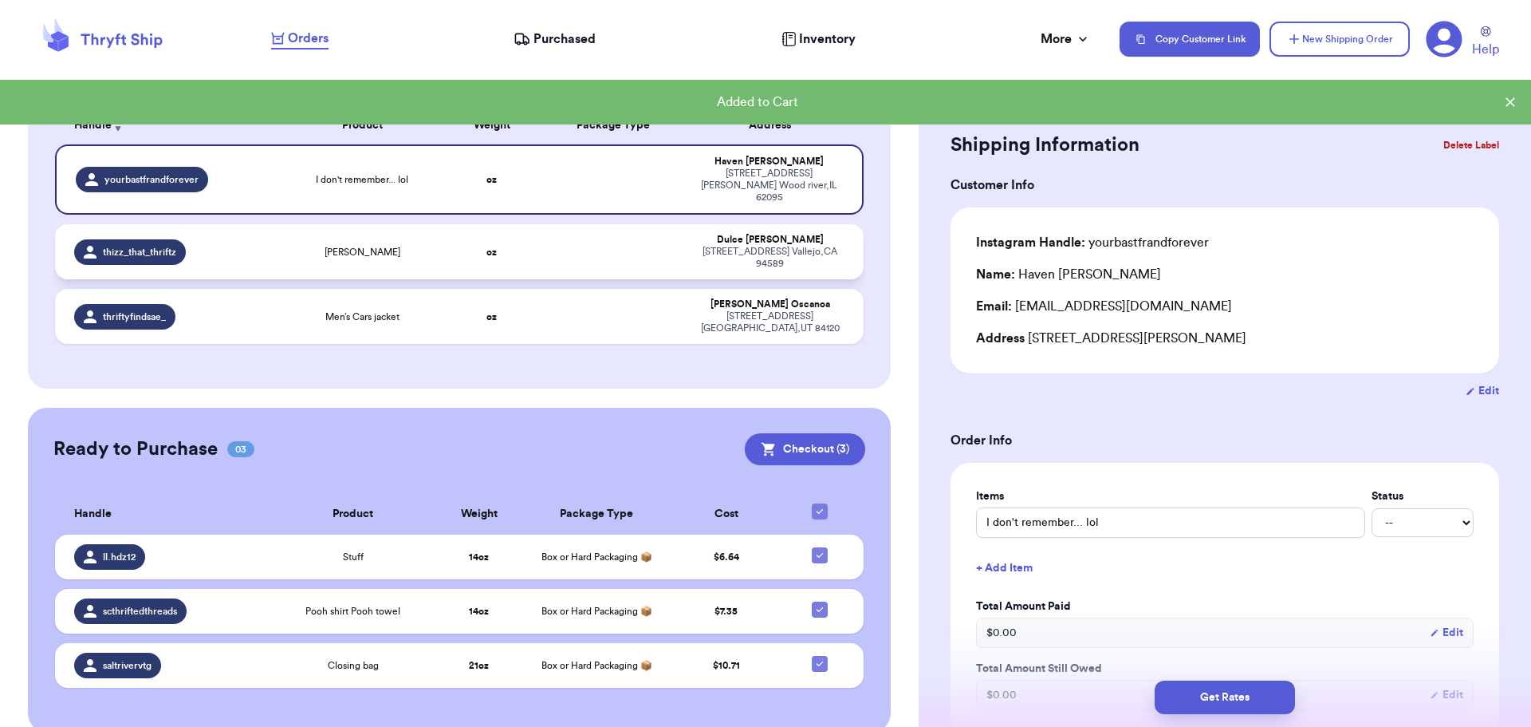
click at [570, 246] on td at bounding box center [613, 251] width 146 height 55
type input "[PERSON_NAME]"
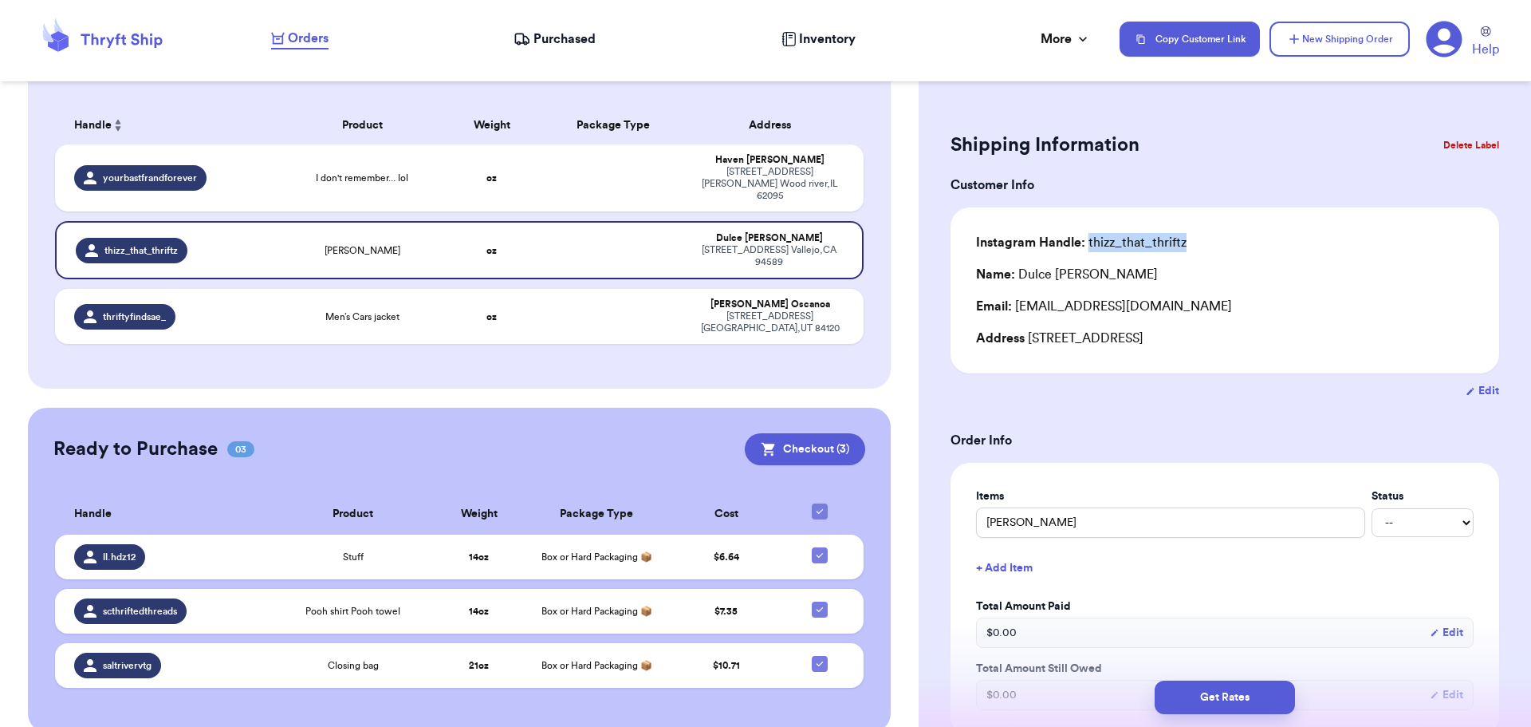
drag, startPoint x: 1089, startPoint y: 239, endPoint x: 1178, endPoint y: 243, distance: 89.4
click at [1188, 243] on div "Instagram Handle: thizz_that_thriftz" at bounding box center [1225, 242] width 498 height 19
copy div "thizz_that_thriftz"
click at [542, 35] on span "Purchased" at bounding box center [565, 39] width 62 height 19
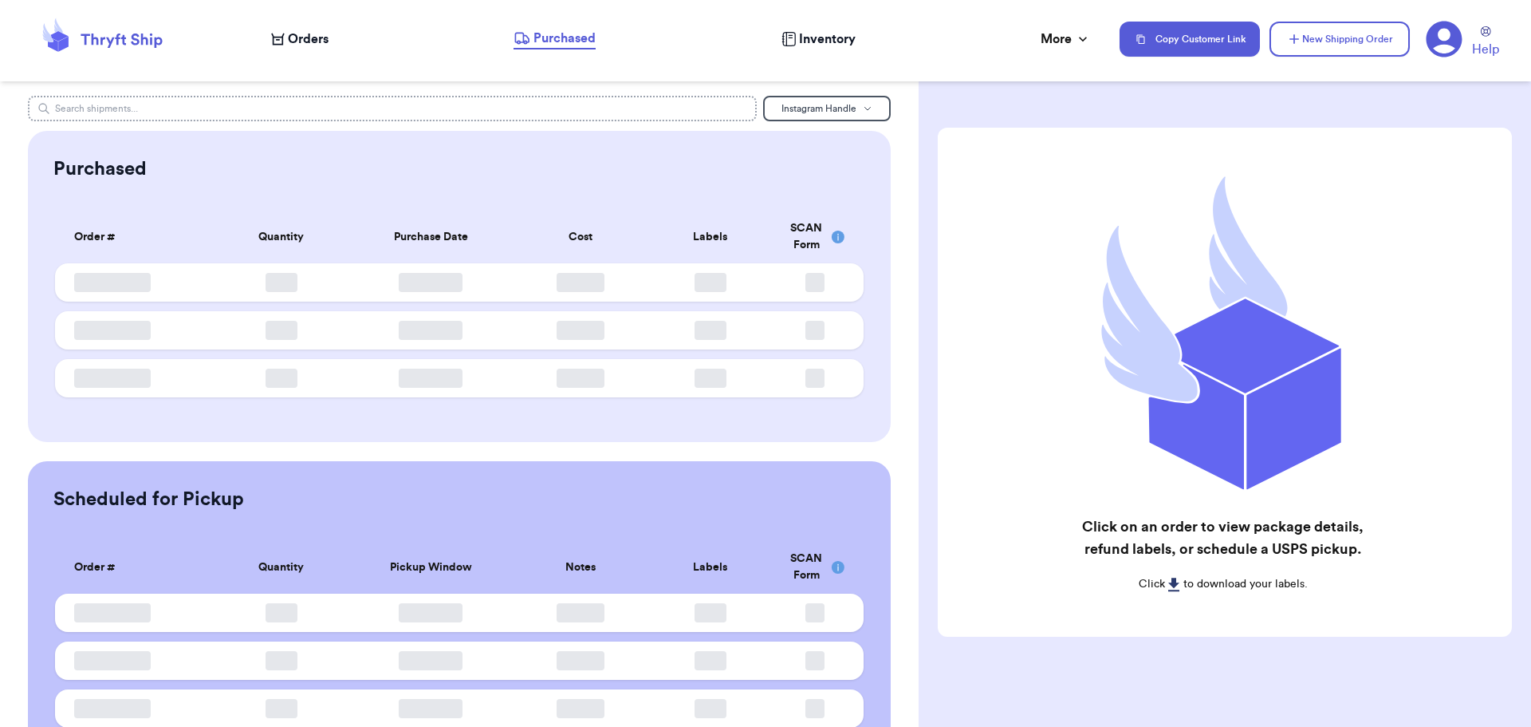
click at [548, 109] on input "text" at bounding box center [393, 109] width 730 height 26
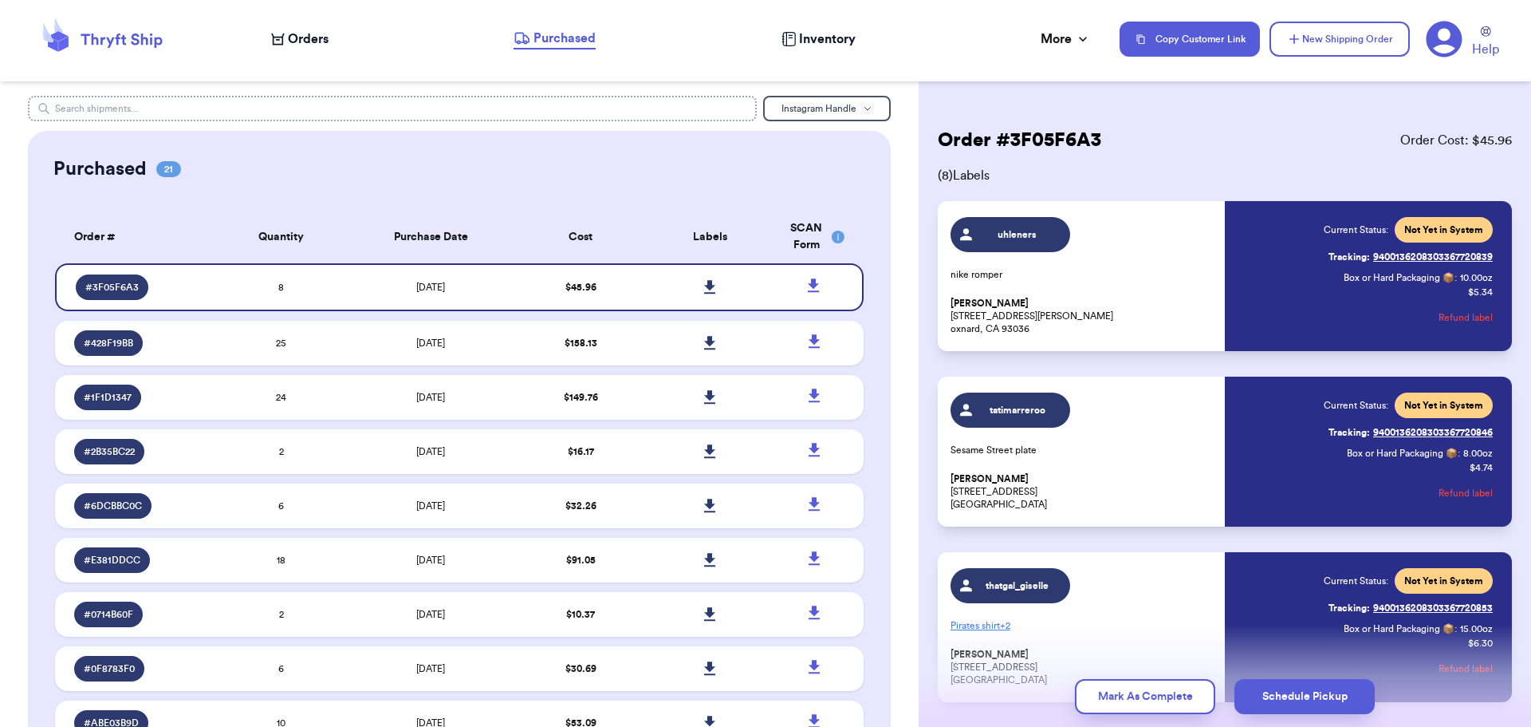
paste input "thizz_that_thriftz"
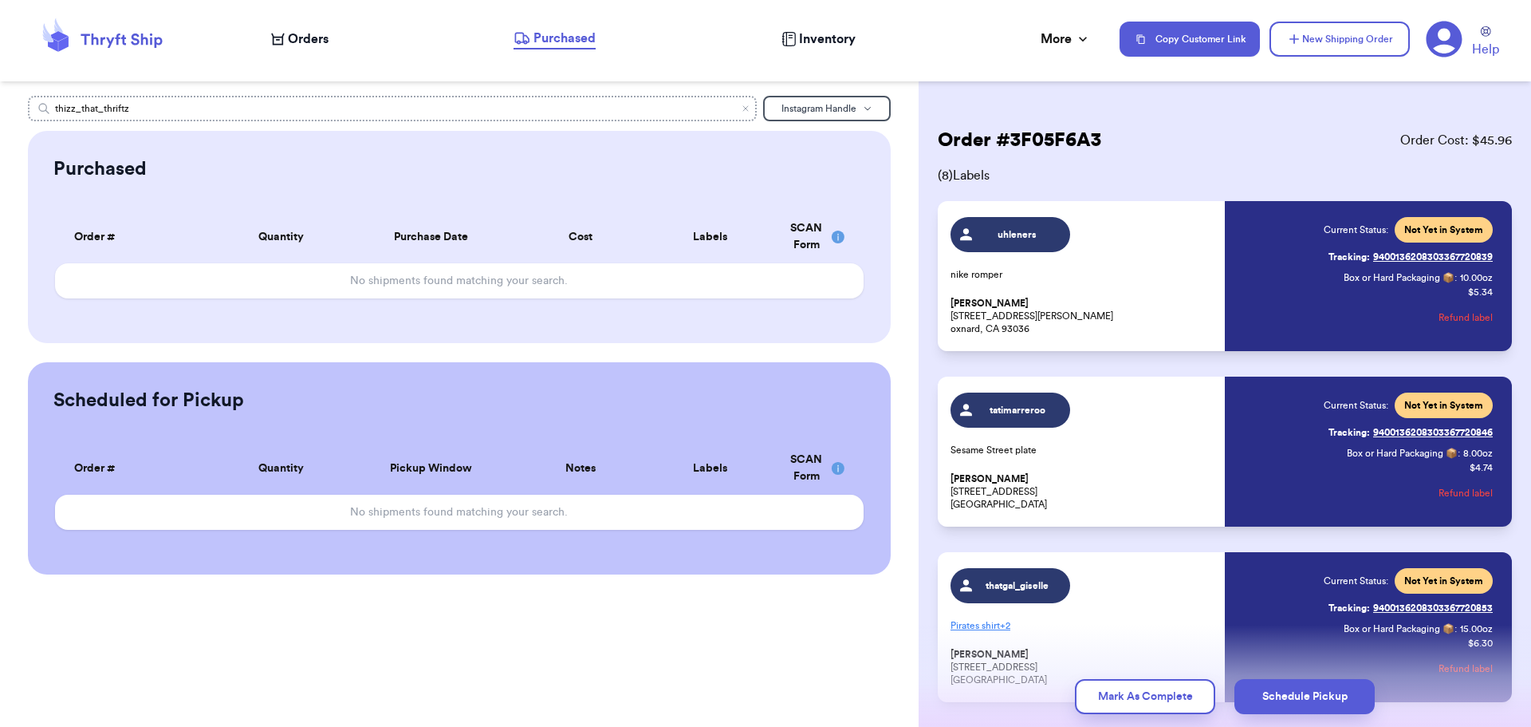
type input "thizz_that_thriftz"
drag, startPoint x: 227, startPoint y: 110, endPoint x: 0, endPoint y: 97, distance: 226.9
click at [0, 97] on div "thizz_that_thriftz Instagram Handle Purchased Order # Qty Labels SCAN No shipme…" at bounding box center [459, 335] width 919 height 479
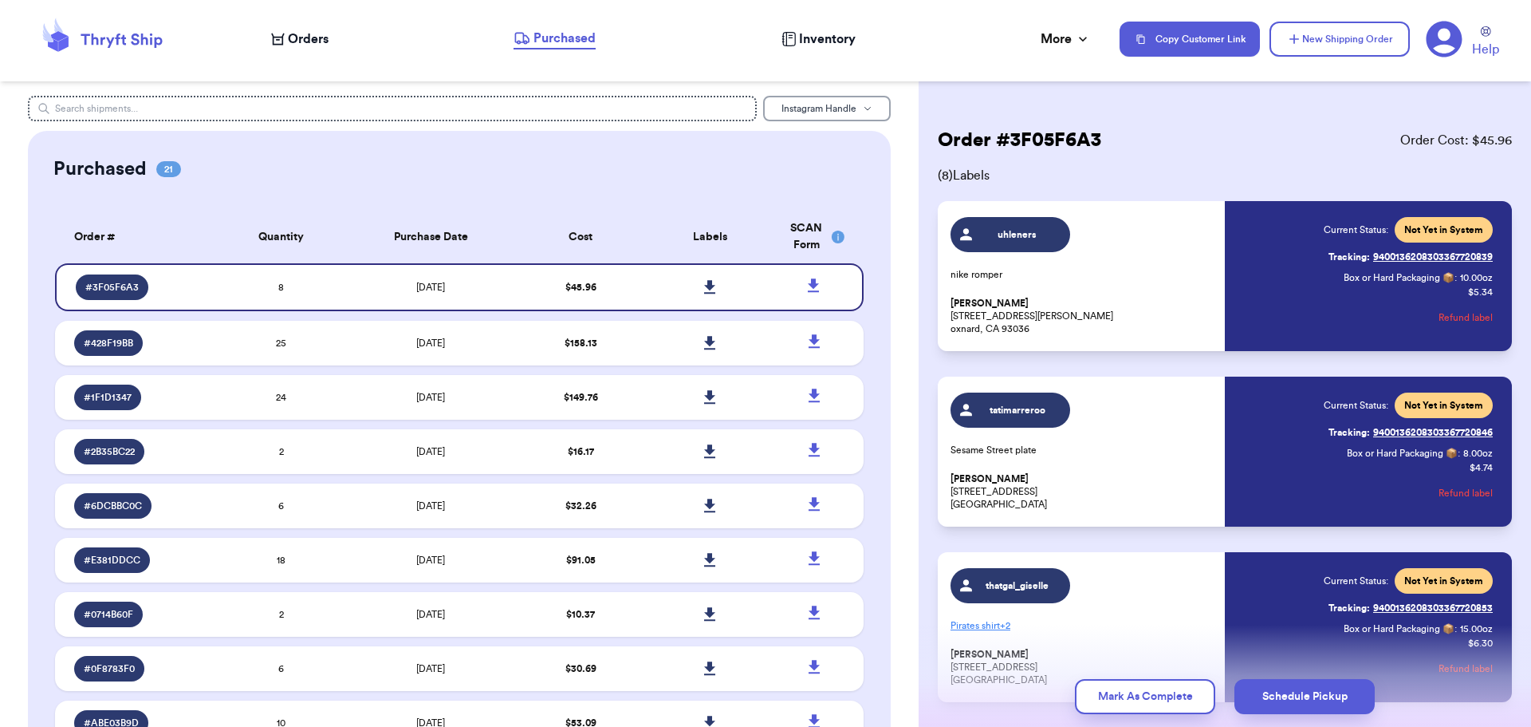
click at [780, 97] on button "Instagram Handle" at bounding box center [827, 109] width 128 height 26
click at [784, 165] on button "Customer Name" at bounding box center [827, 164] width 126 height 26
click at [468, 106] on input "text" at bounding box center [393, 109] width 730 height 26
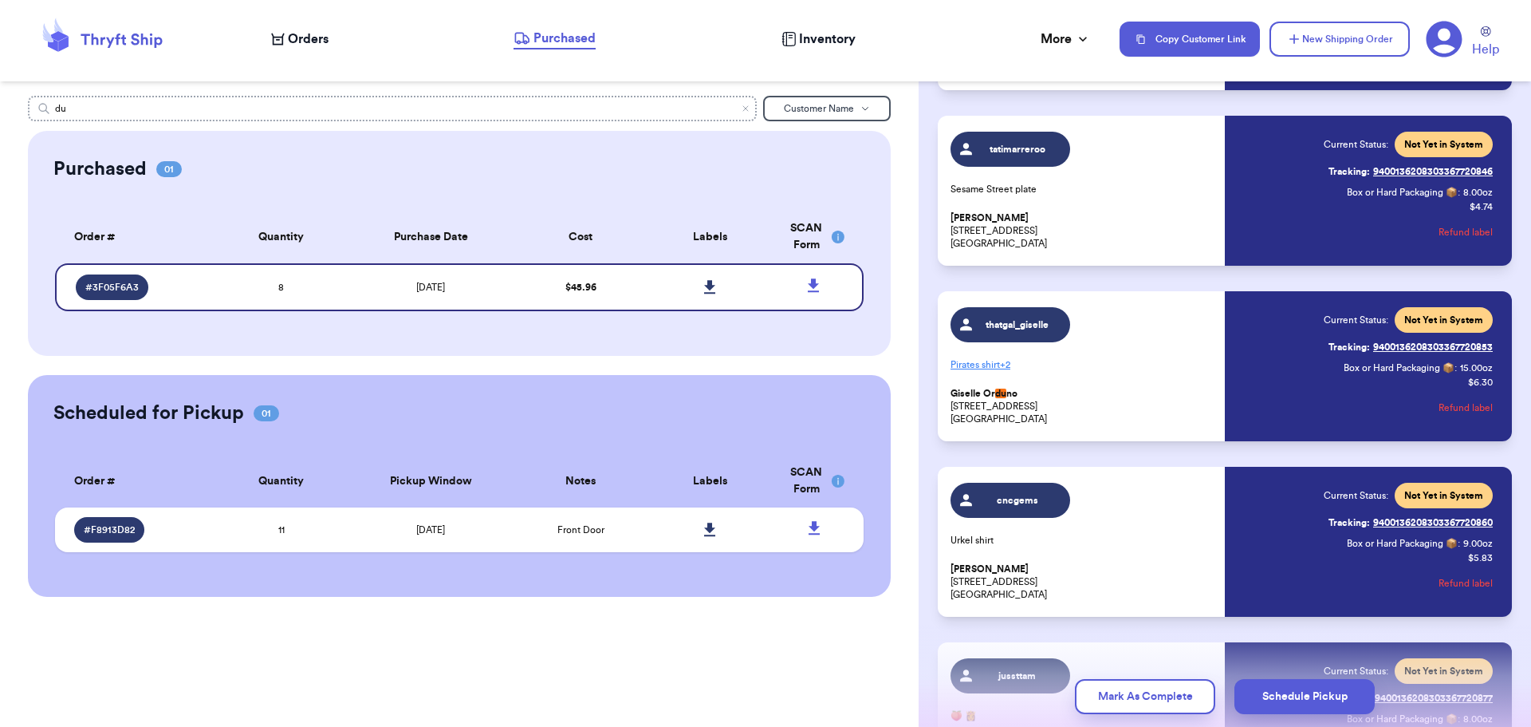
scroll to position [264, 0]
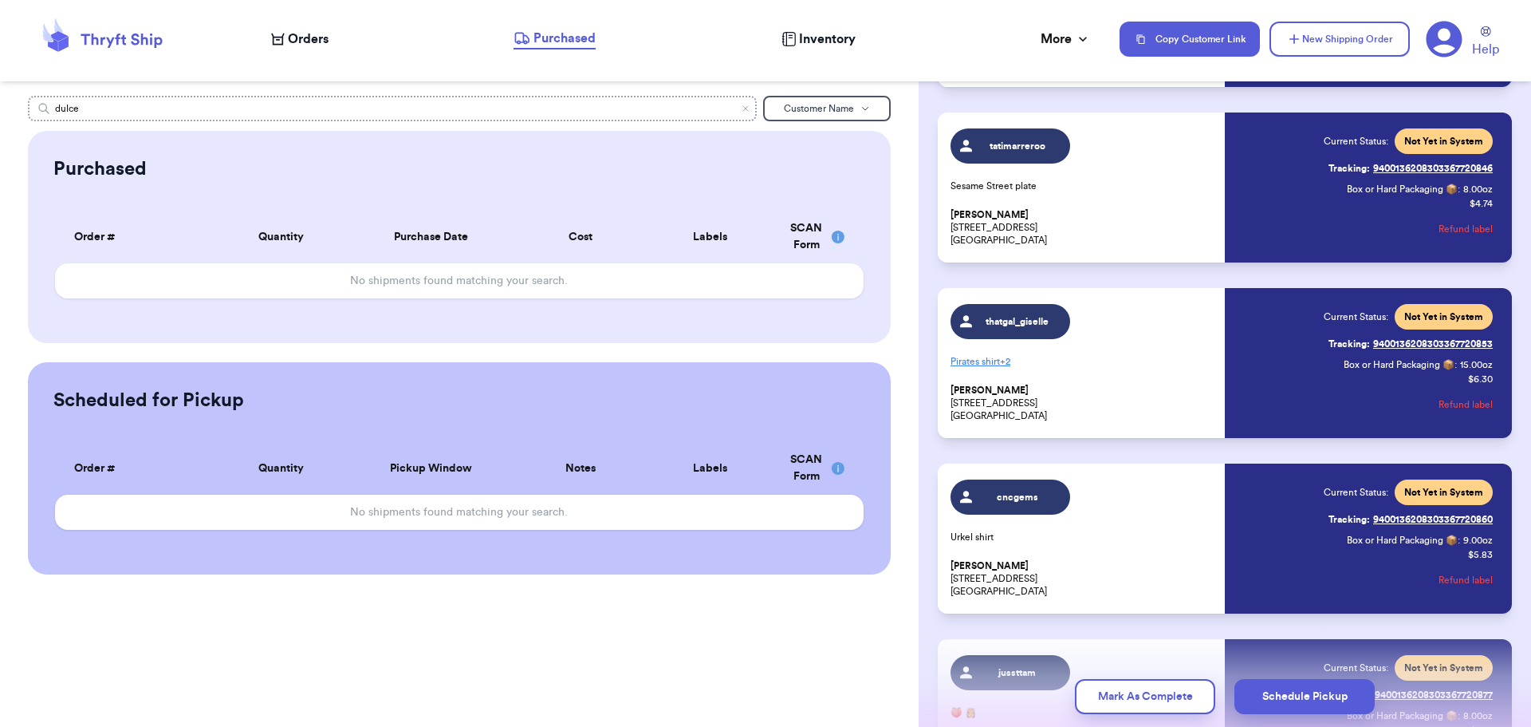
type input "dulce"
click at [291, 38] on span "Orders" at bounding box center [308, 39] width 41 height 19
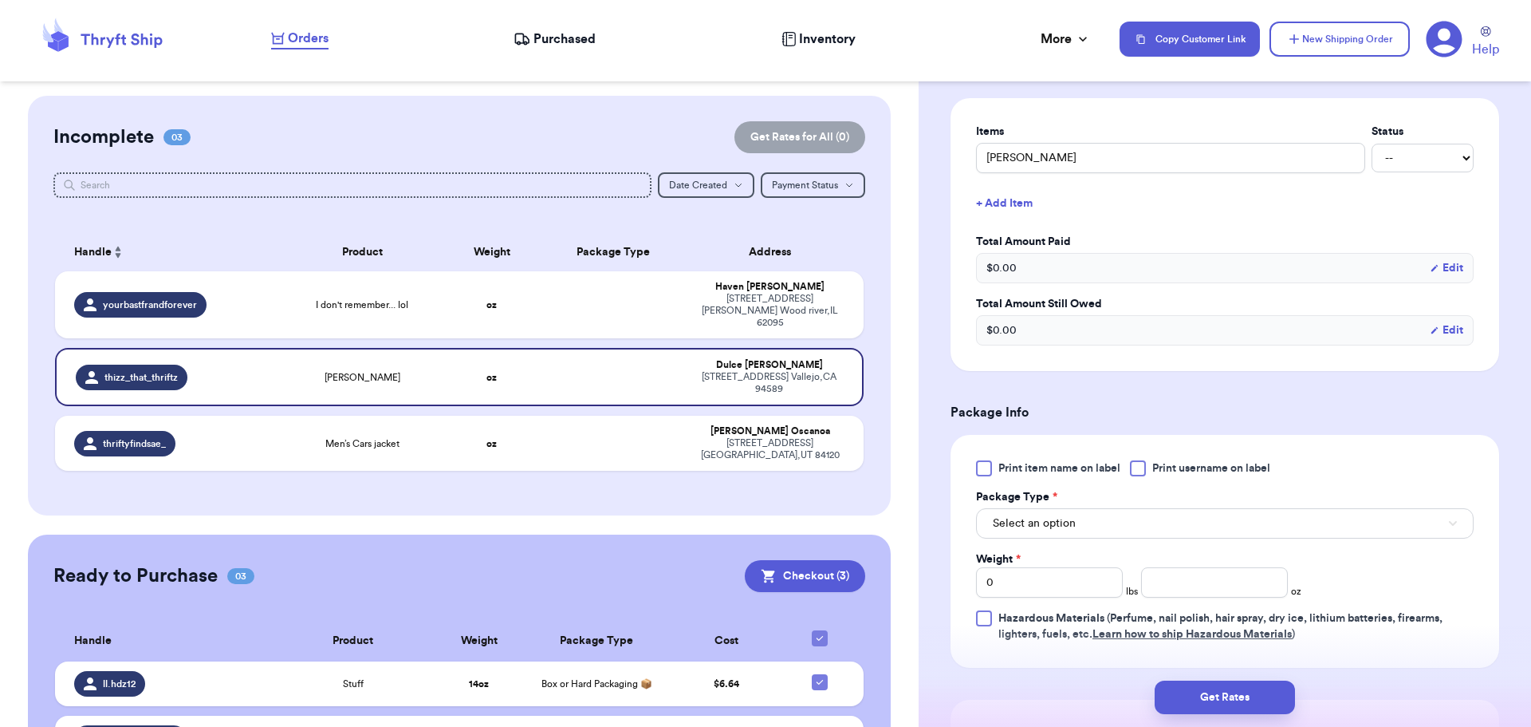
scroll to position [399, 0]
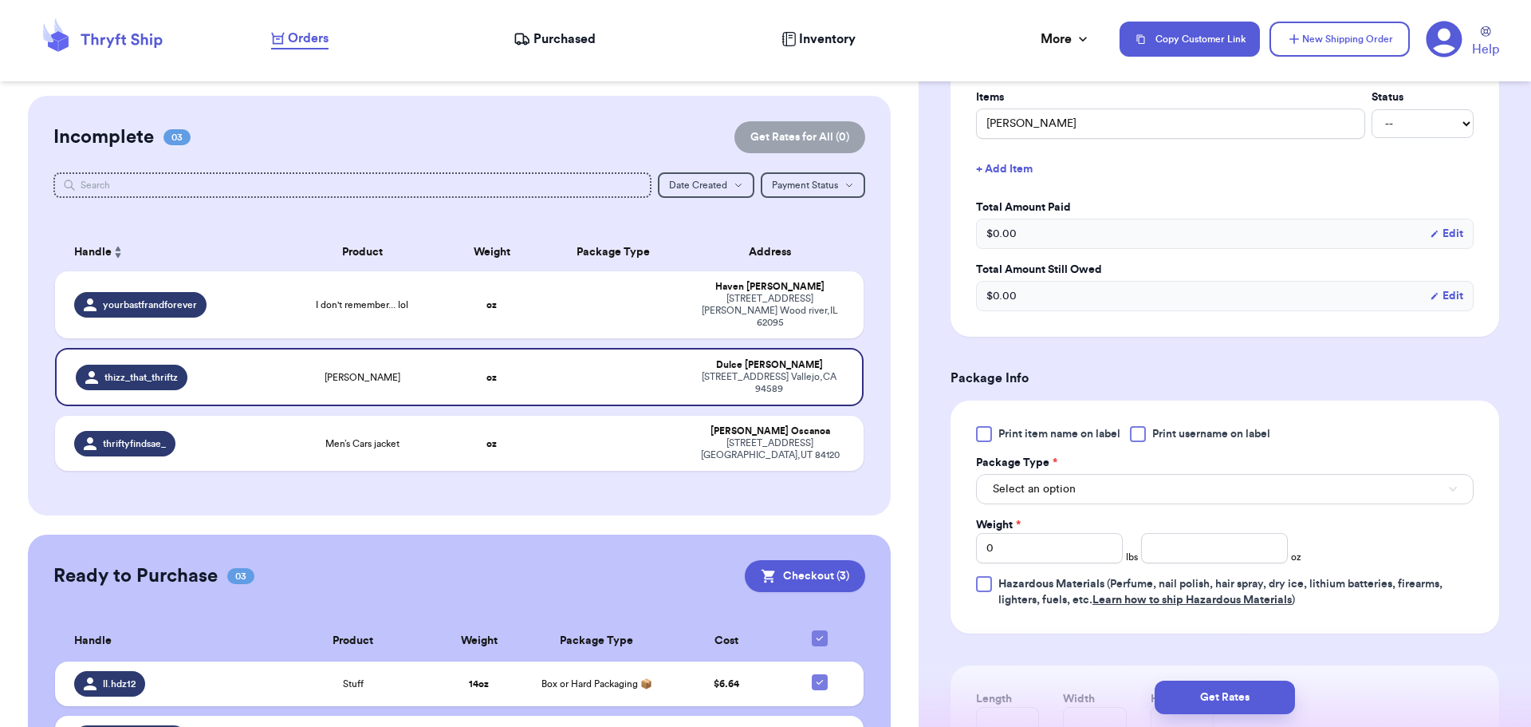
click at [1145, 432] on div at bounding box center [1138, 434] width 16 height 16
click at [0, 0] on input "Print username on label" at bounding box center [0, 0] width 0 height 0
click at [1122, 478] on button "Select an option" at bounding box center [1225, 489] width 498 height 30
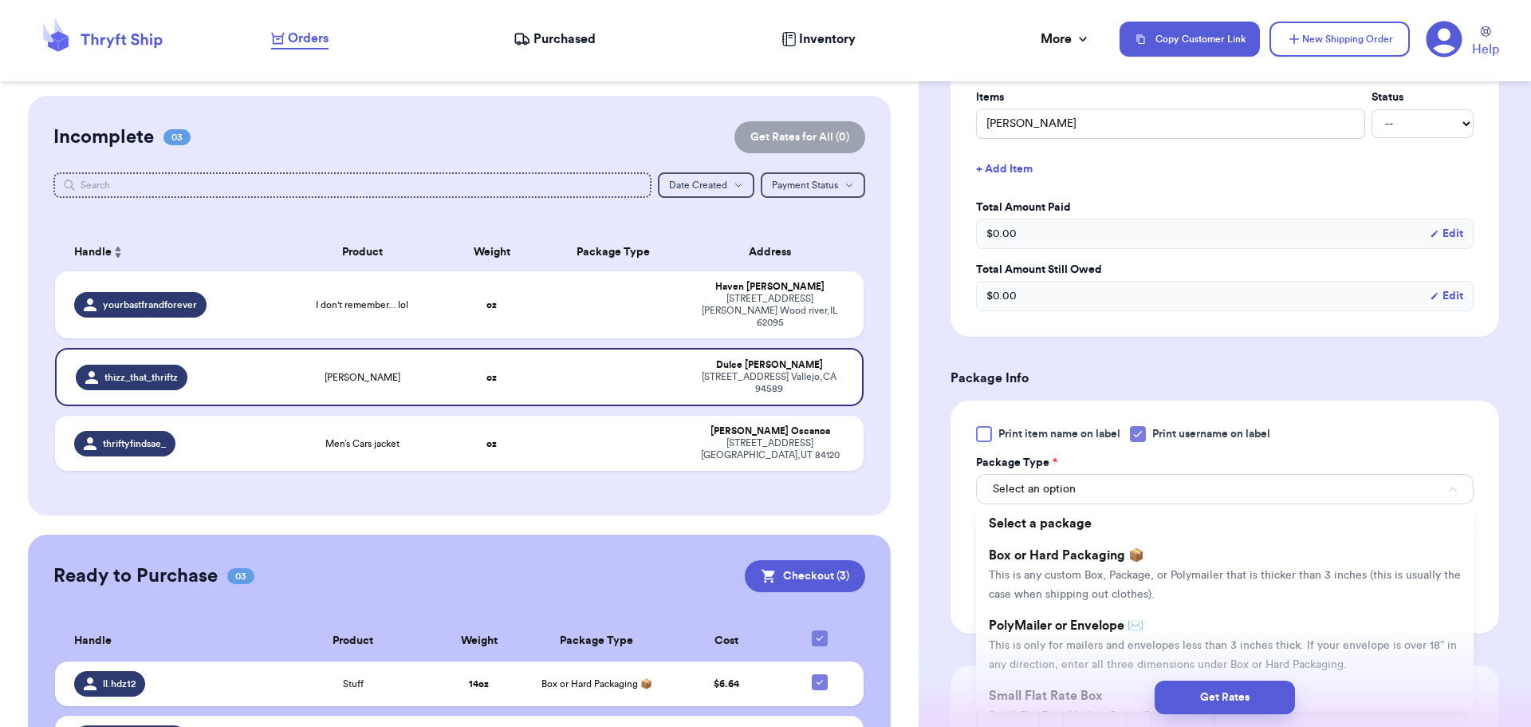
click at [1077, 570] on span "This is any custom Box, Package, or Polymailer that is thicker than 3 inches (t…" at bounding box center [1225, 585] width 472 height 30
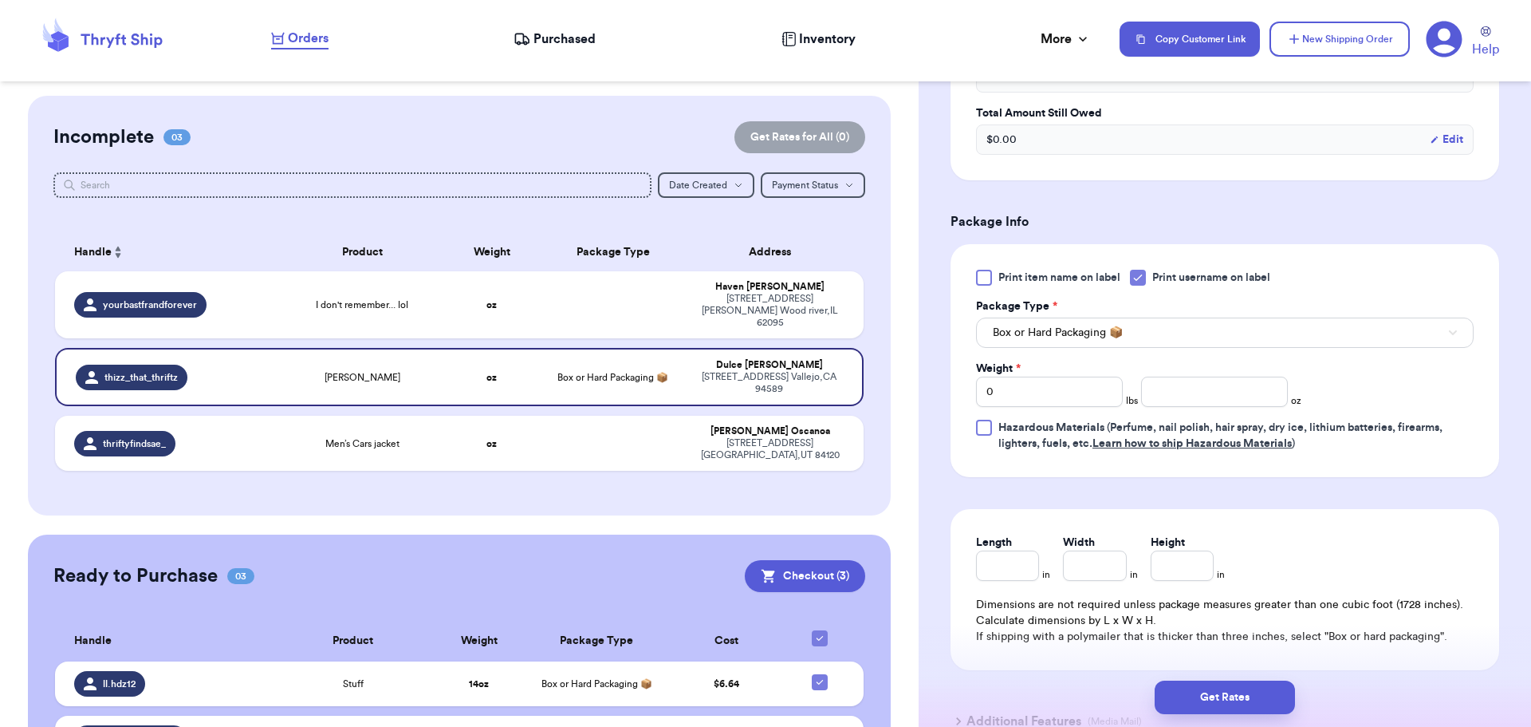
scroll to position [558, 0]
click at [1200, 380] on input "number" at bounding box center [1214, 388] width 147 height 30
type input "14"
click at [1205, 690] on button "Get Rates" at bounding box center [1225, 697] width 140 height 34
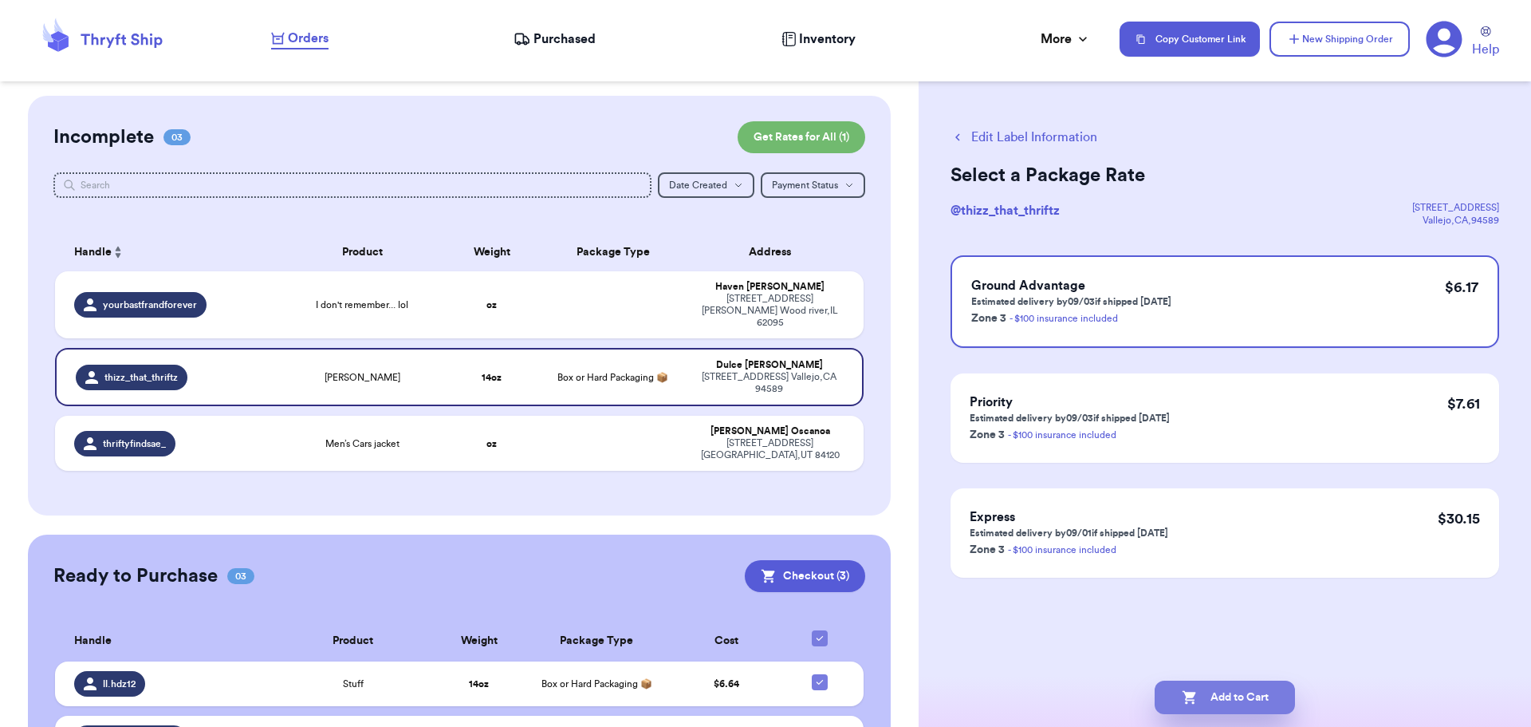
click at [1213, 691] on button "Add to Cart" at bounding box center [1225, 697] width 140 height 34
checkbox input "true"
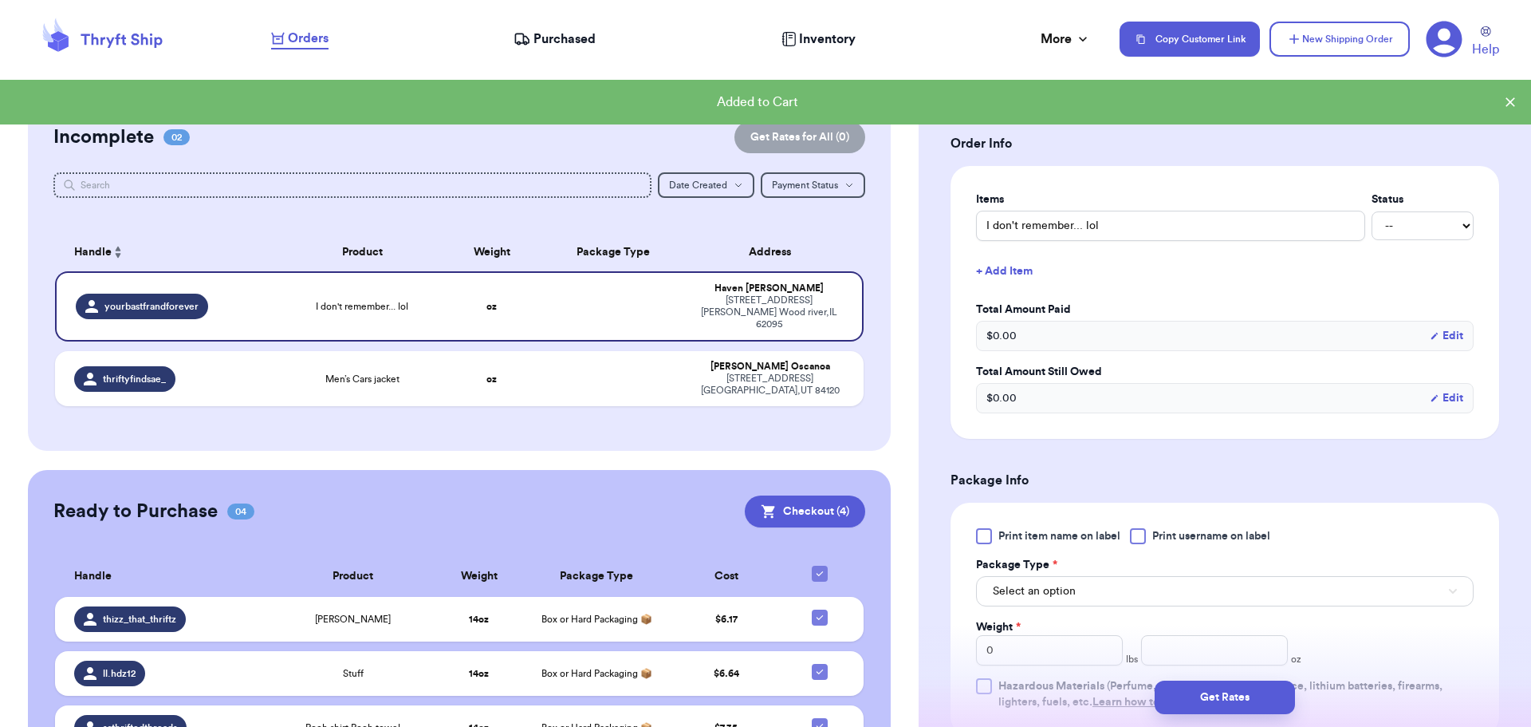
scroll to position [558, 0]
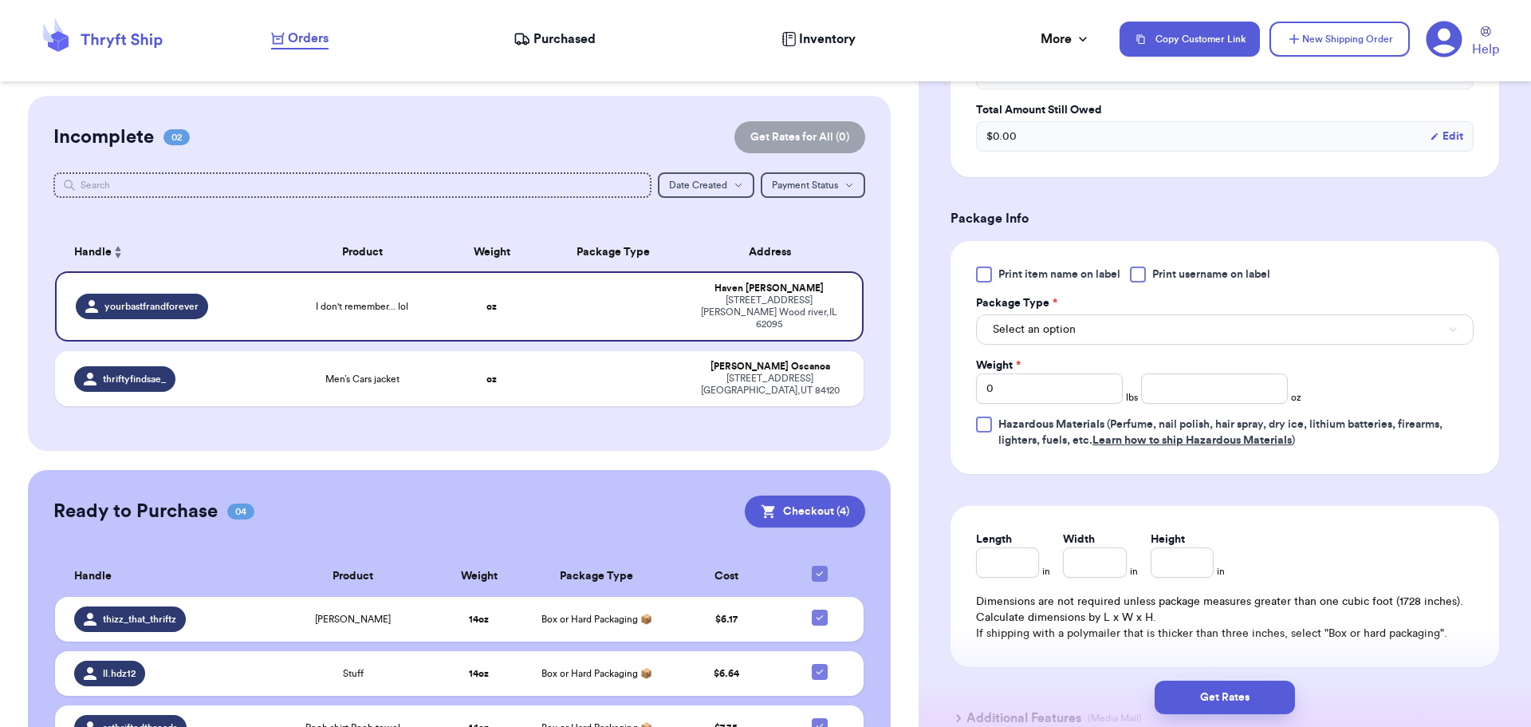
click at [1145, 270] on div at bounding box center [1138, 274] width 16 height 16
click at [0, 0] on input "Print username on label" at bounding box center [0, 0] width 0 height 0
click at [1121, 320] on button "Select an option" at bounding box center [1225, 329] width 498 height 30
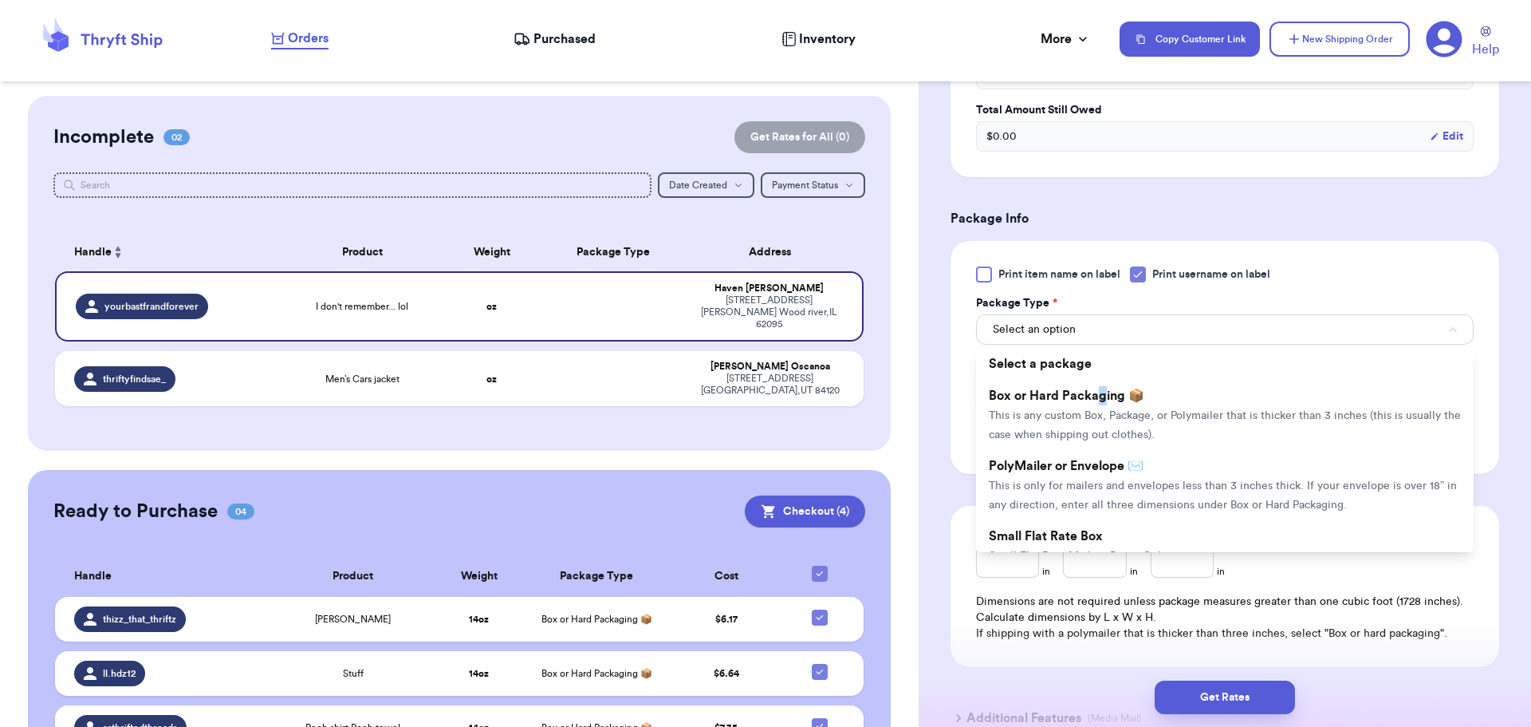
click at [1101, 404] on li "Box or Hard Packaging 📦 This is any custom Box, Package, or Polymailer that is …" at bounding box center [1225, 415] width 498 height 70
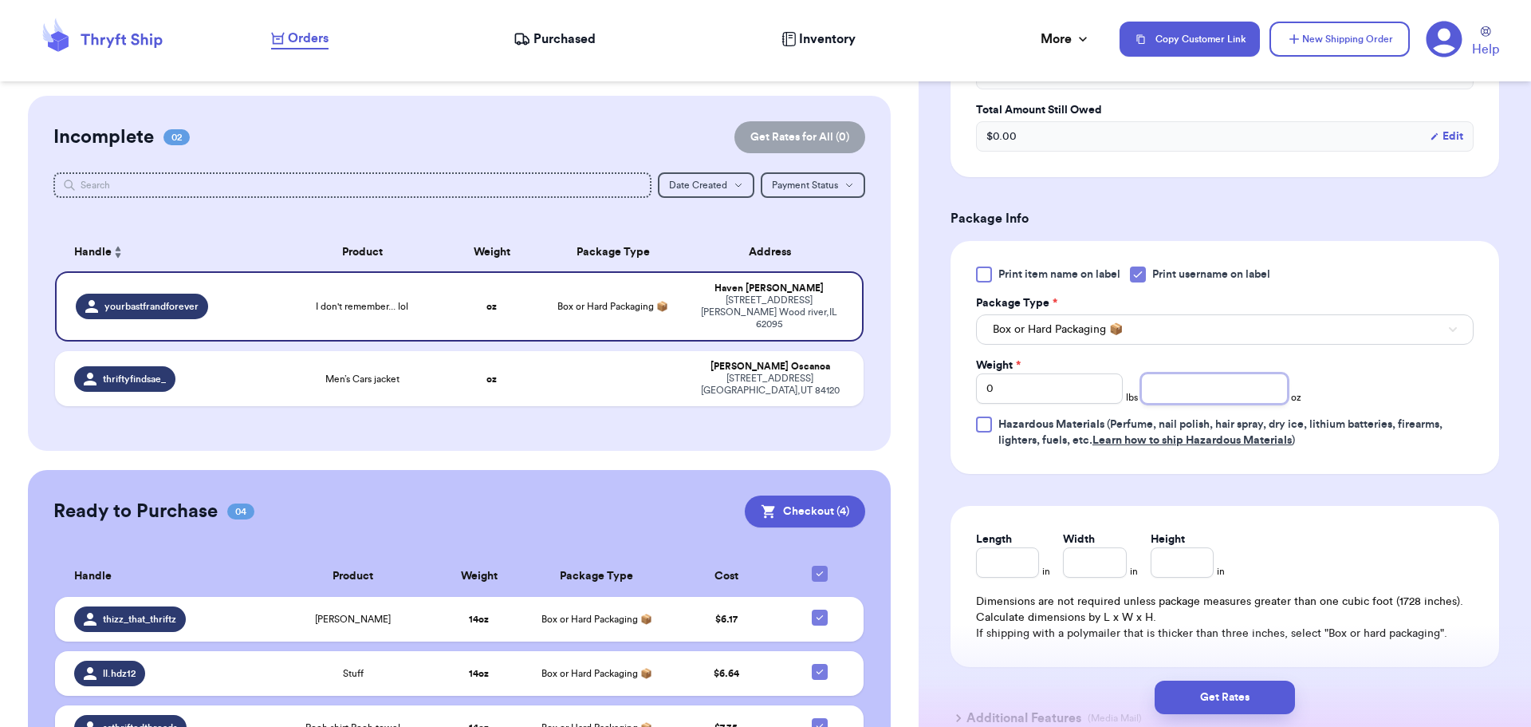
click at [1169, 384] on input "number" at bounding box center [1214, 388] width 147 height 30
type input "6"
type input "7"
click at [1258, 681] on button "Get Rates" at bounding box center [1225, 697] width 140 height 34
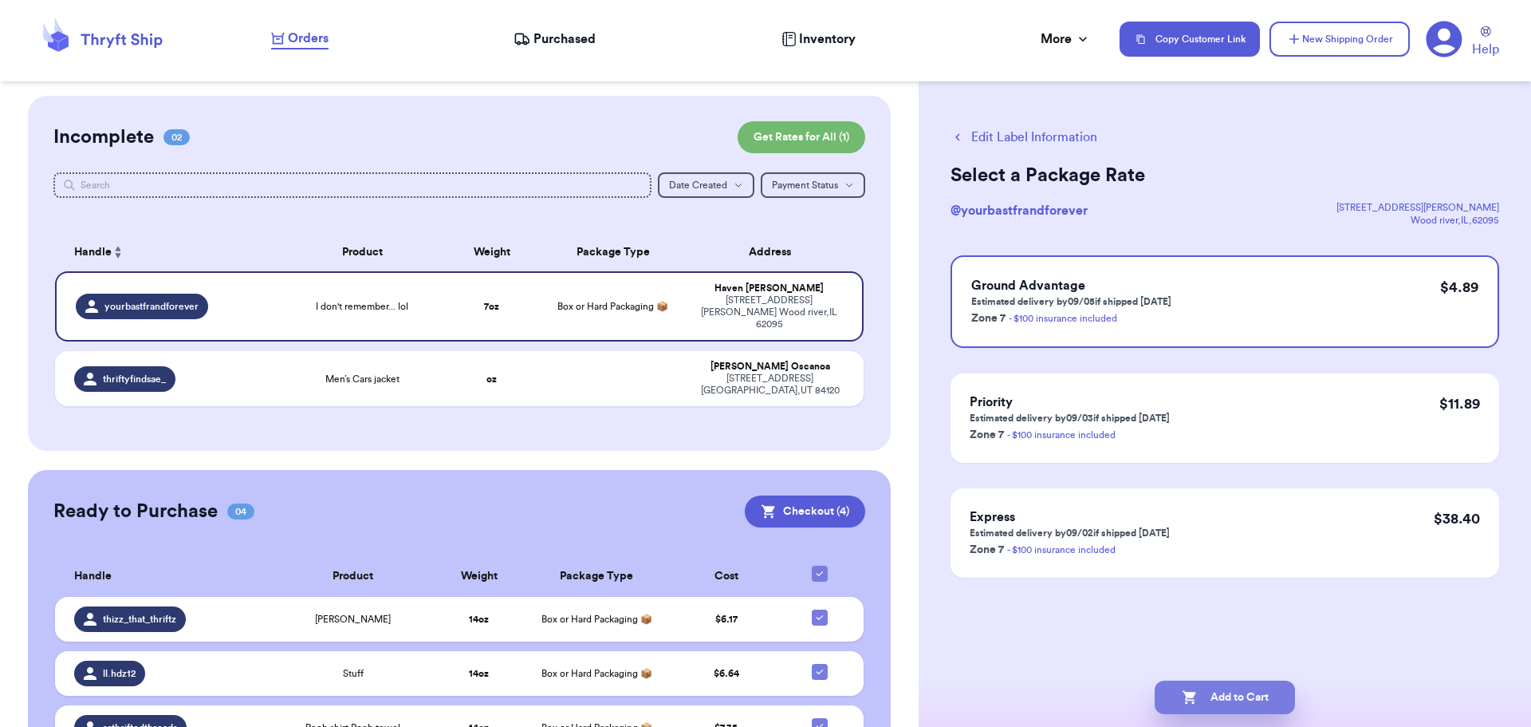
click at [1212, 702] on button "Add to Cart" at bounding box center [1225, 697] width 140 height 34
checkbox input "true"
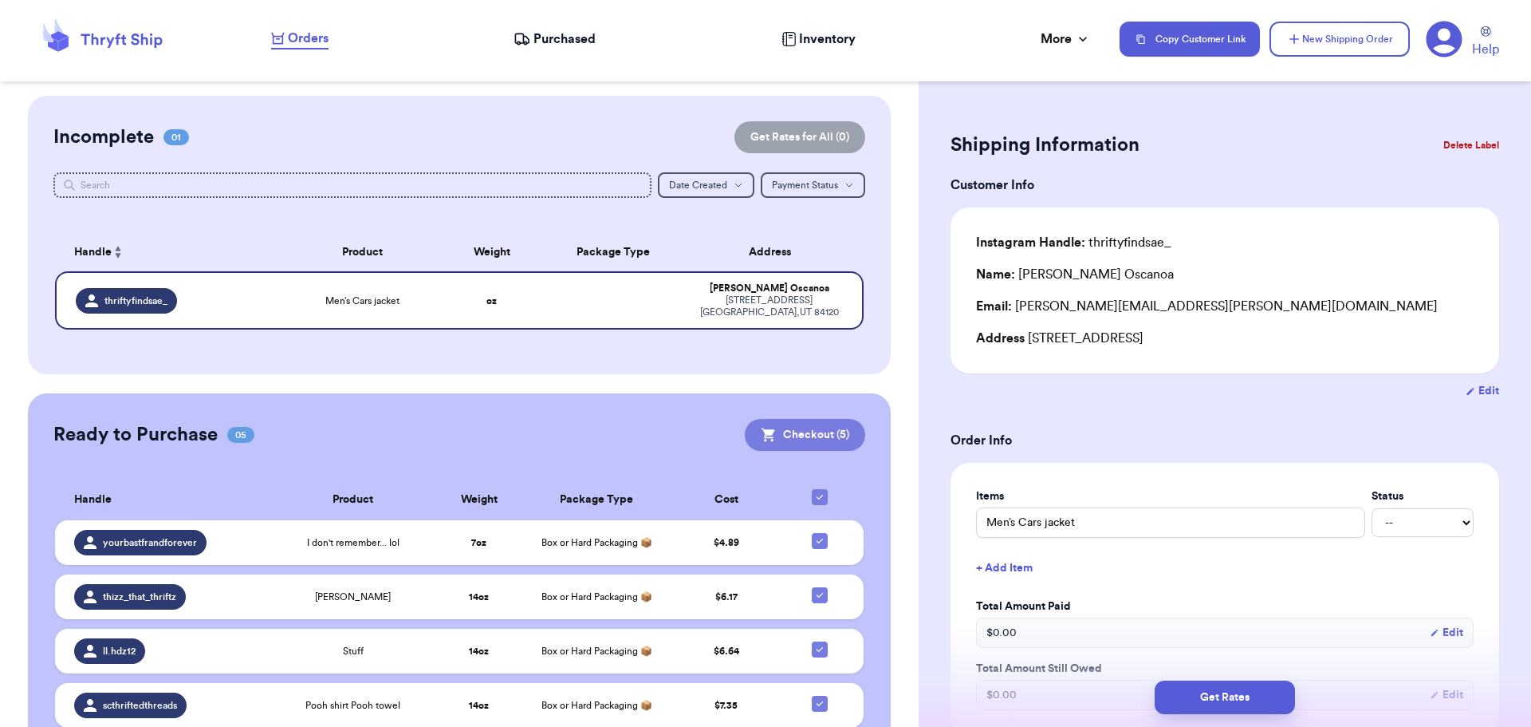
click at [767, 437] on button "Checkout ( 5 )" at bounding box center [805, 435] width 120 height 32
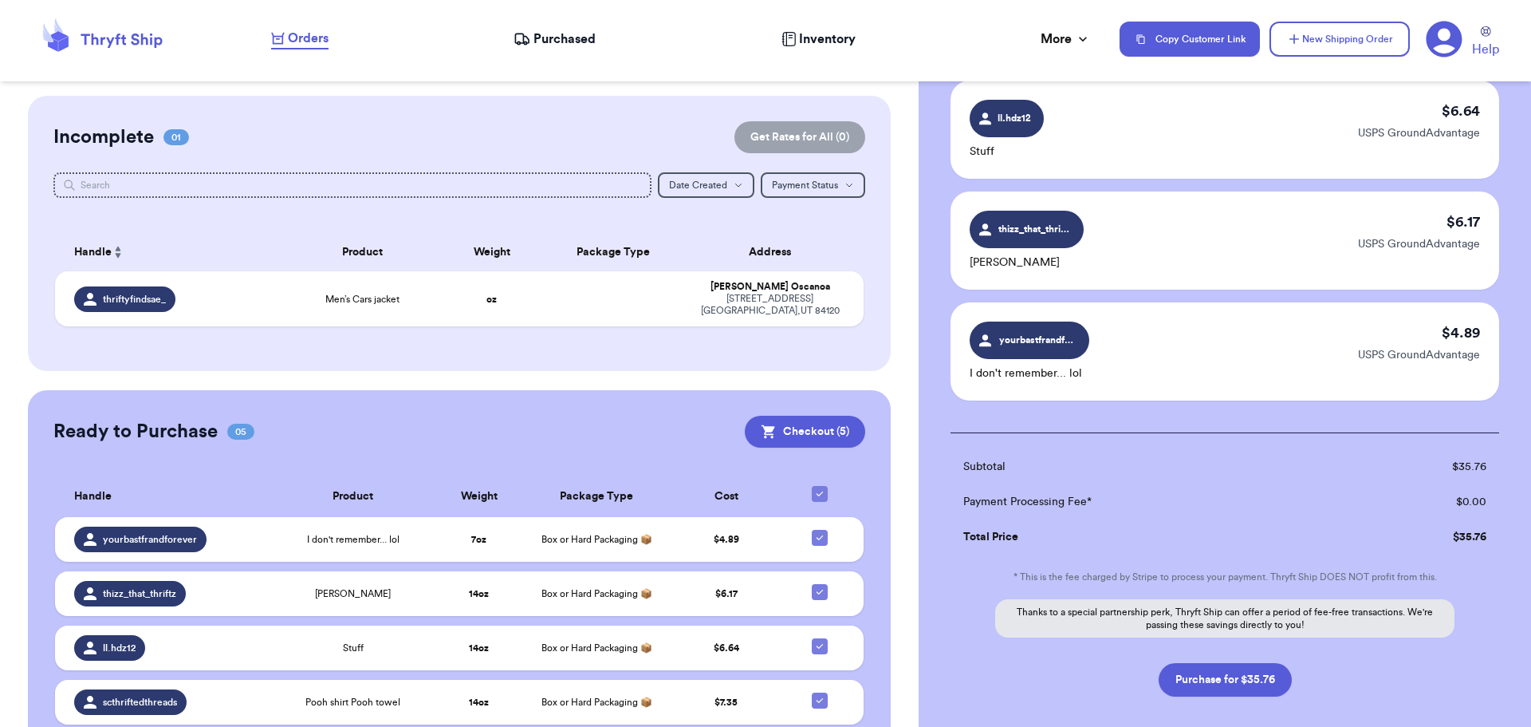
scroll to position [420, 0]
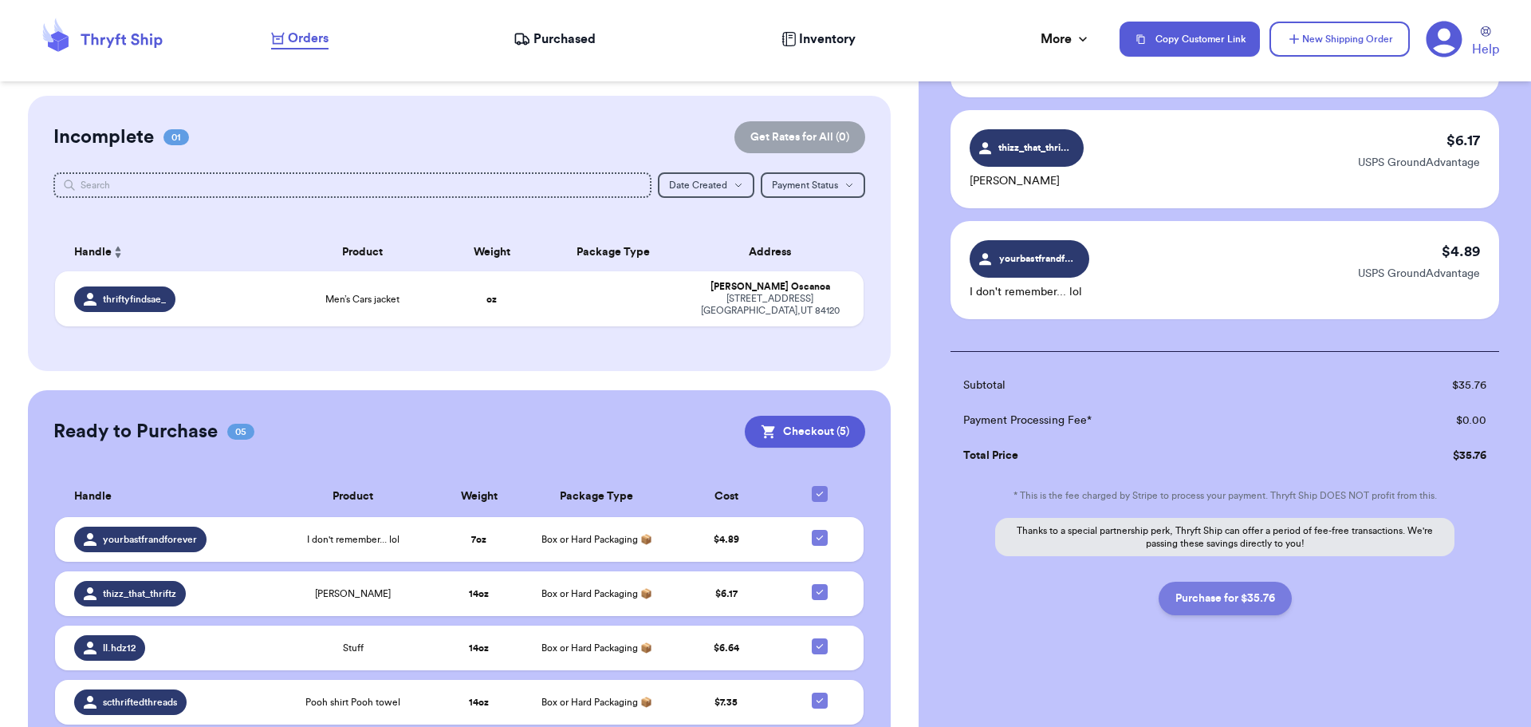
click at [1208, 603] on button "Purchase for $35.76" at bounding box center [1225, 598] width 133 height 34
checkbox input "false"
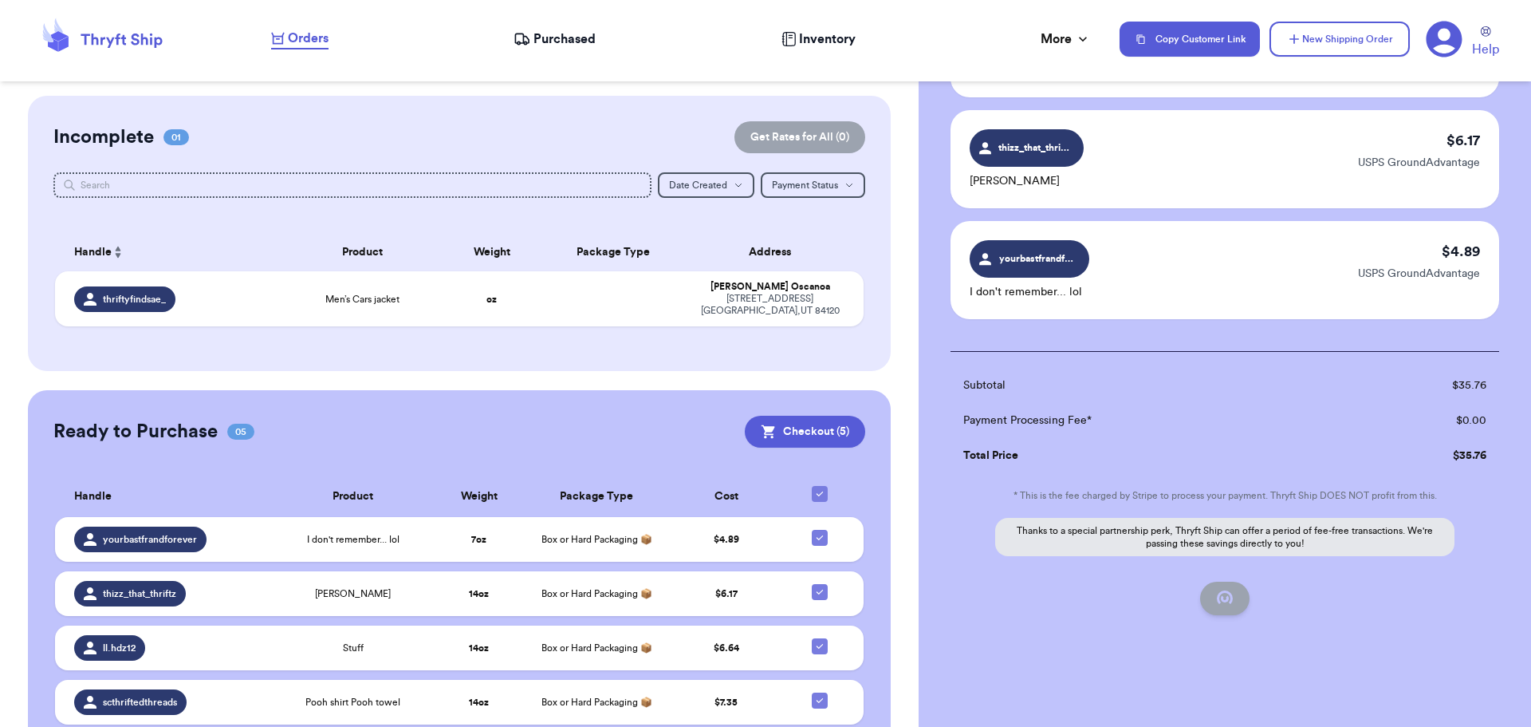
checkbox input "false"
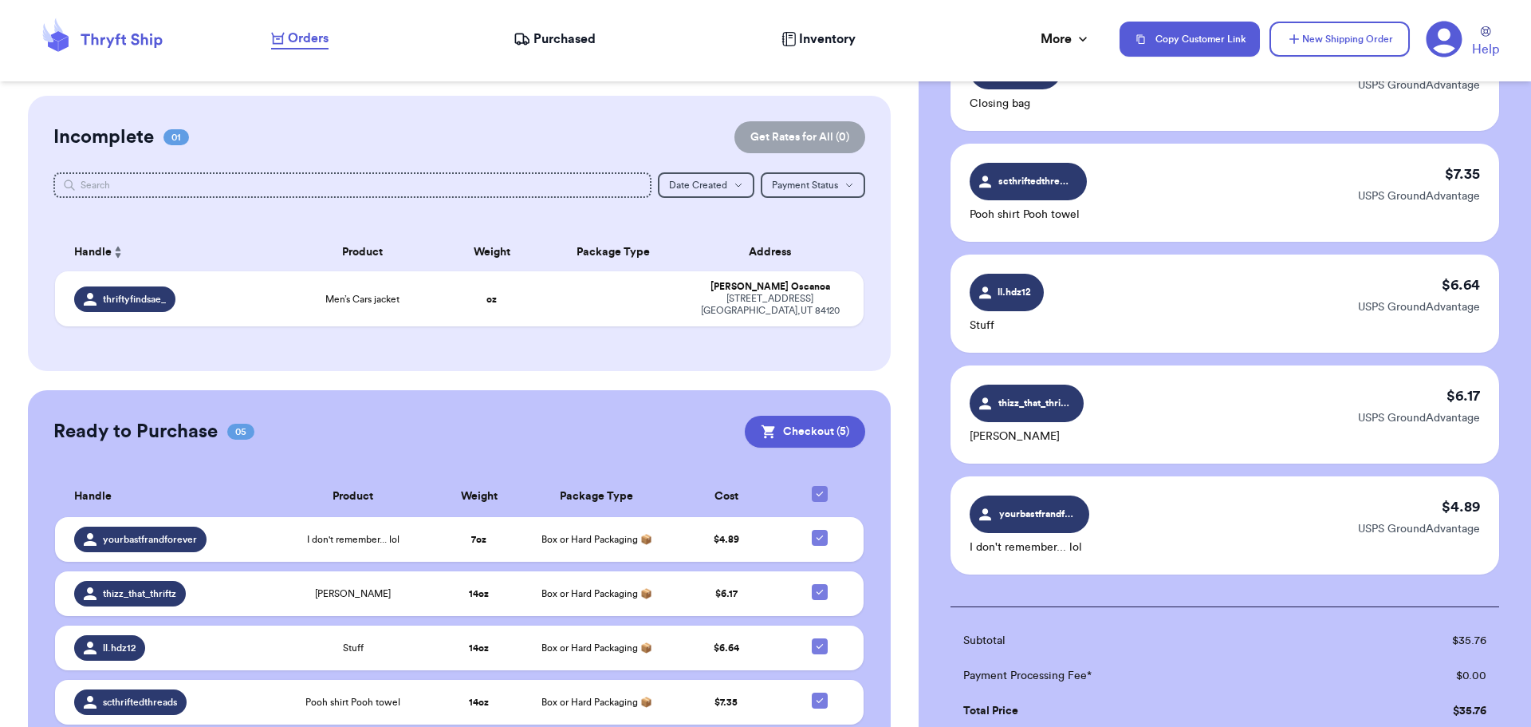
checkbox input "true"
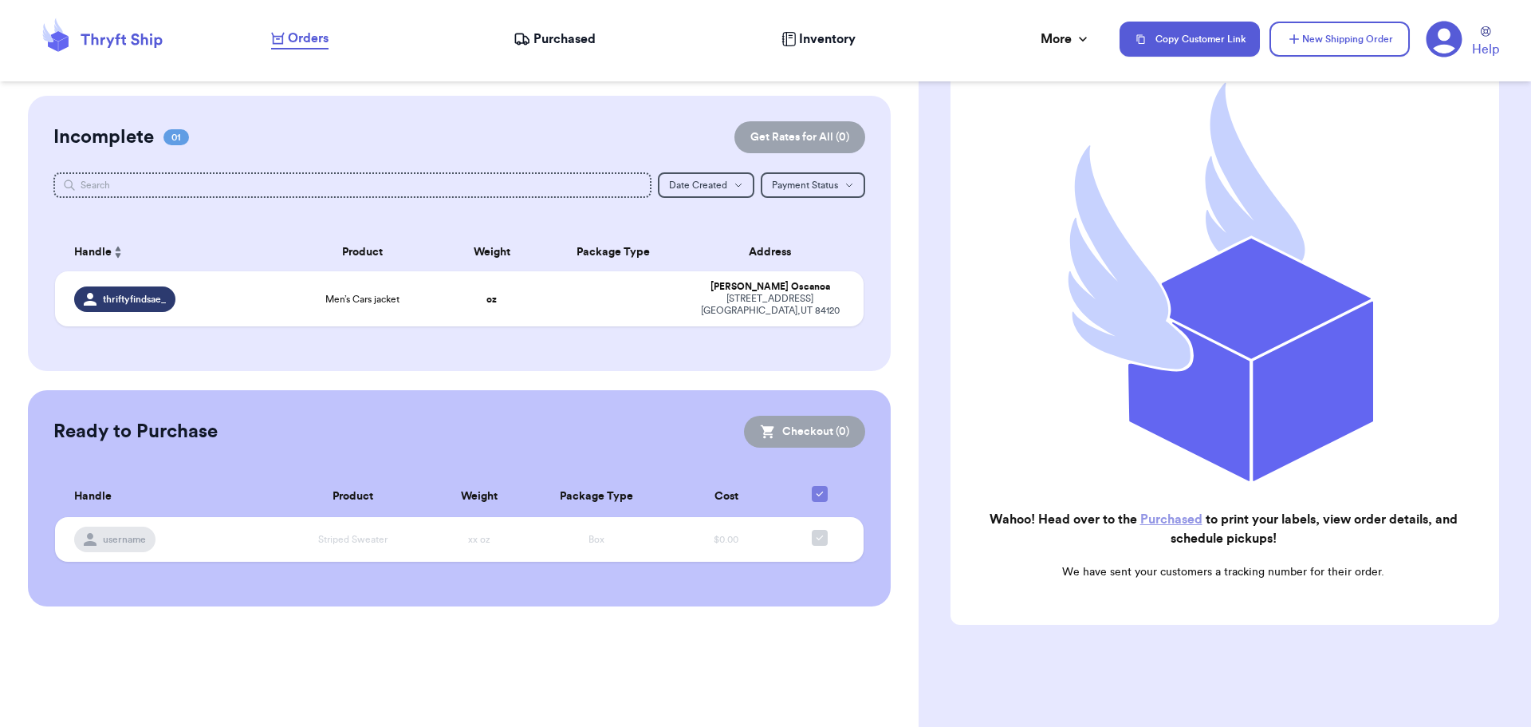
click at [570, 34] on span "Purchased" at bounding box center [565, 39] width 62 height 19
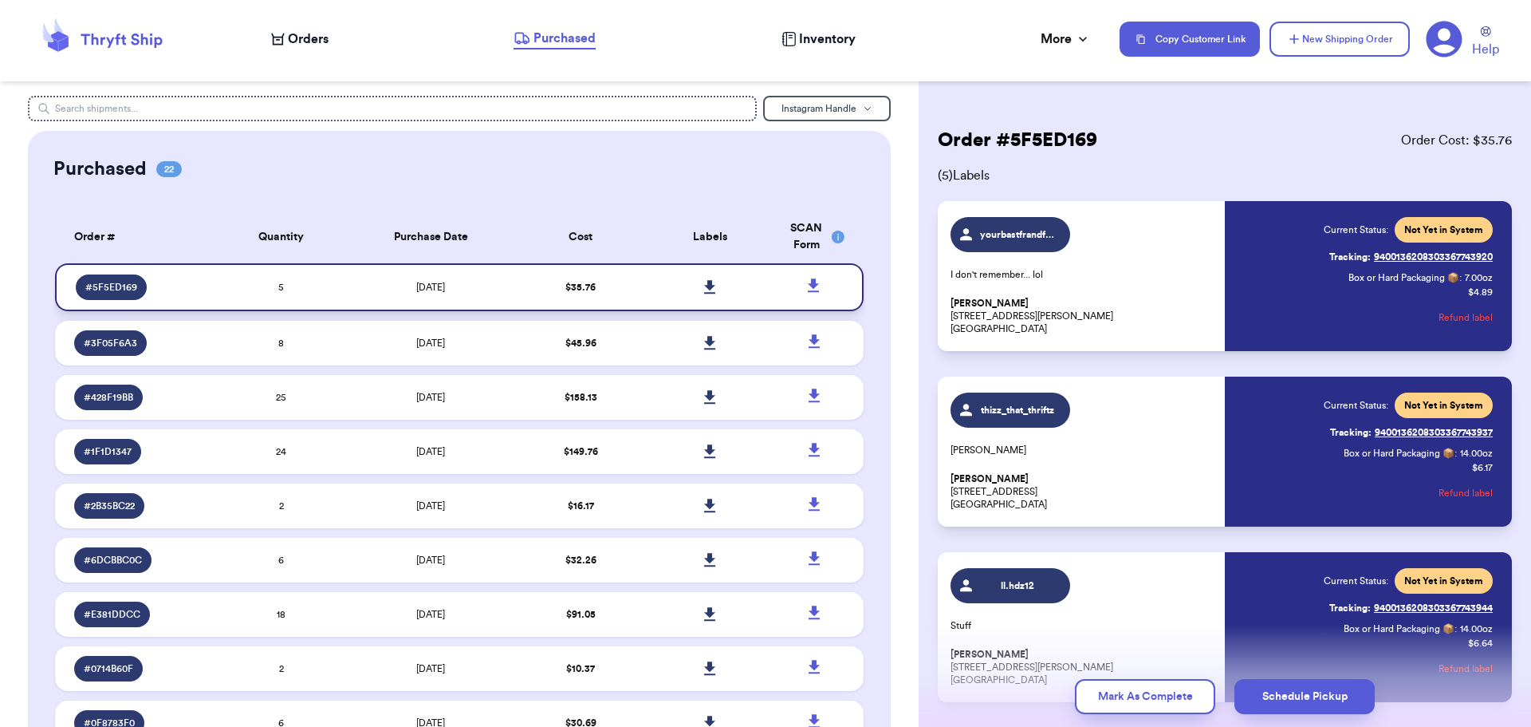
click at [704, 286] on icon at bounding box center [709, 287] width 11 height 14
